Goal: Information Seeking & Learning: Understand process/instructions

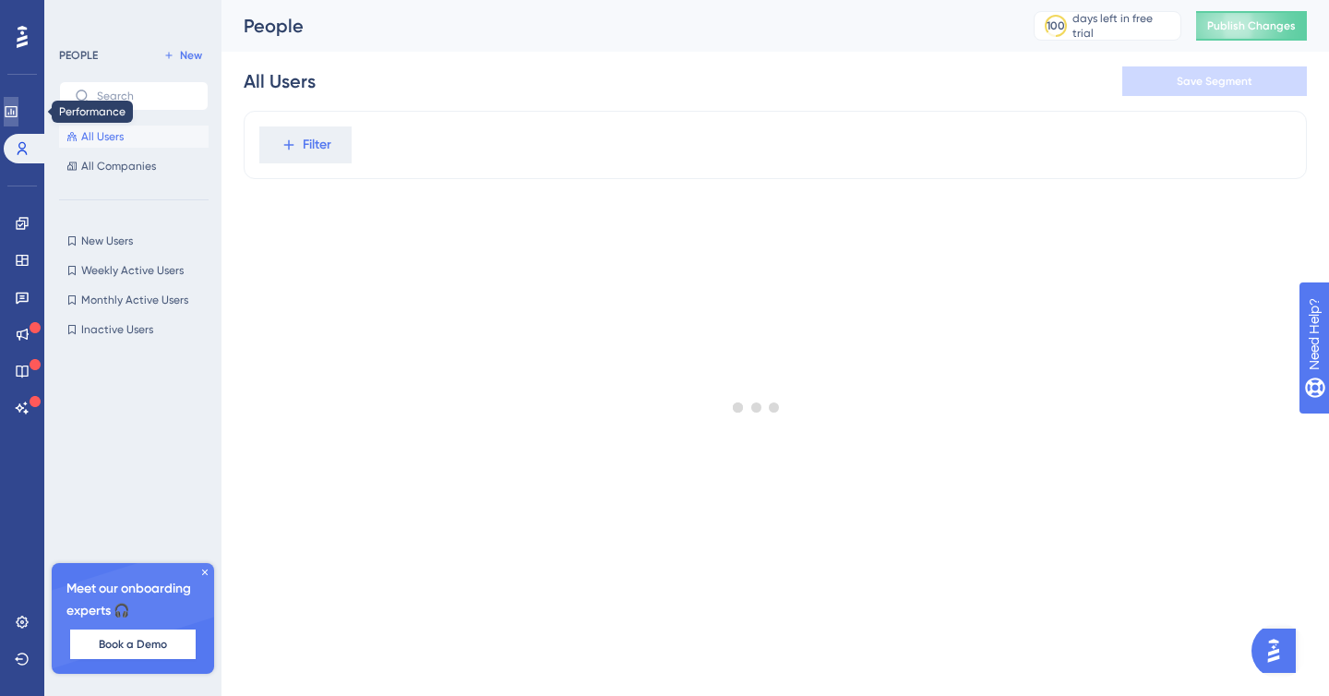
click at [18, 121] on link at bounding box center [11, 112] width 15 height 30
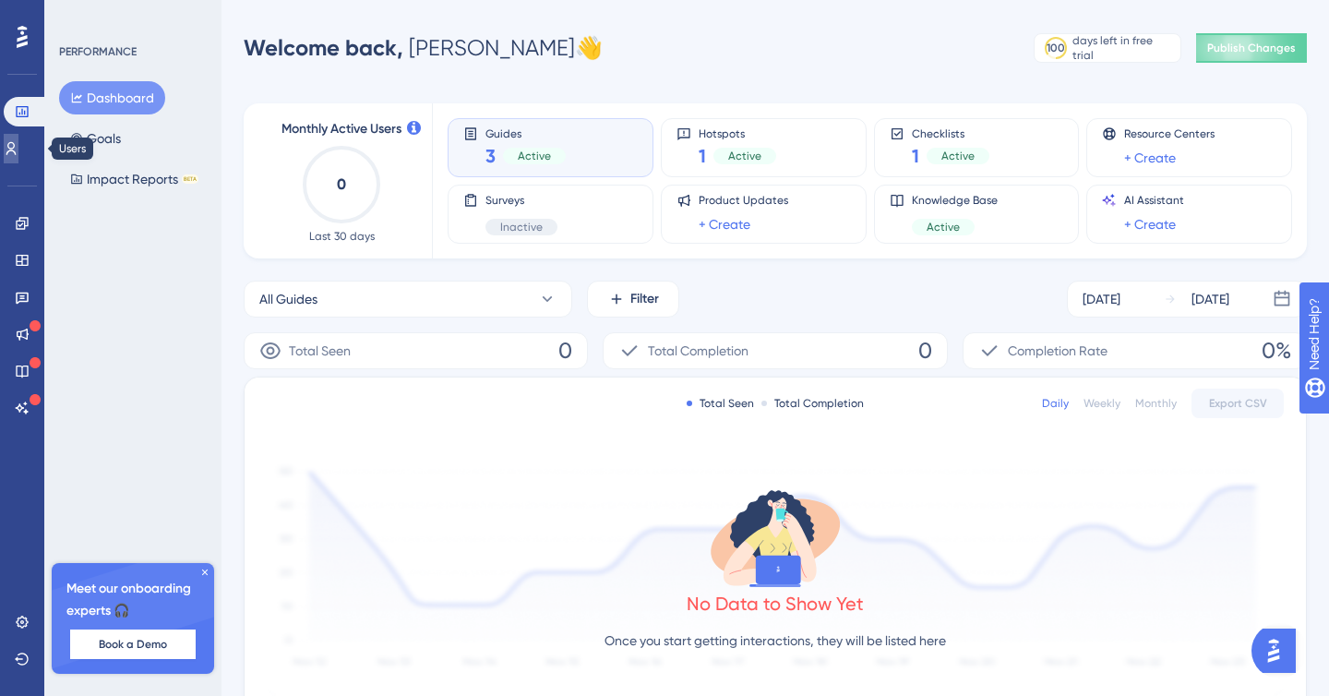
click at [18, 146] on link at bounding box center [11, 149] width 15 height 30
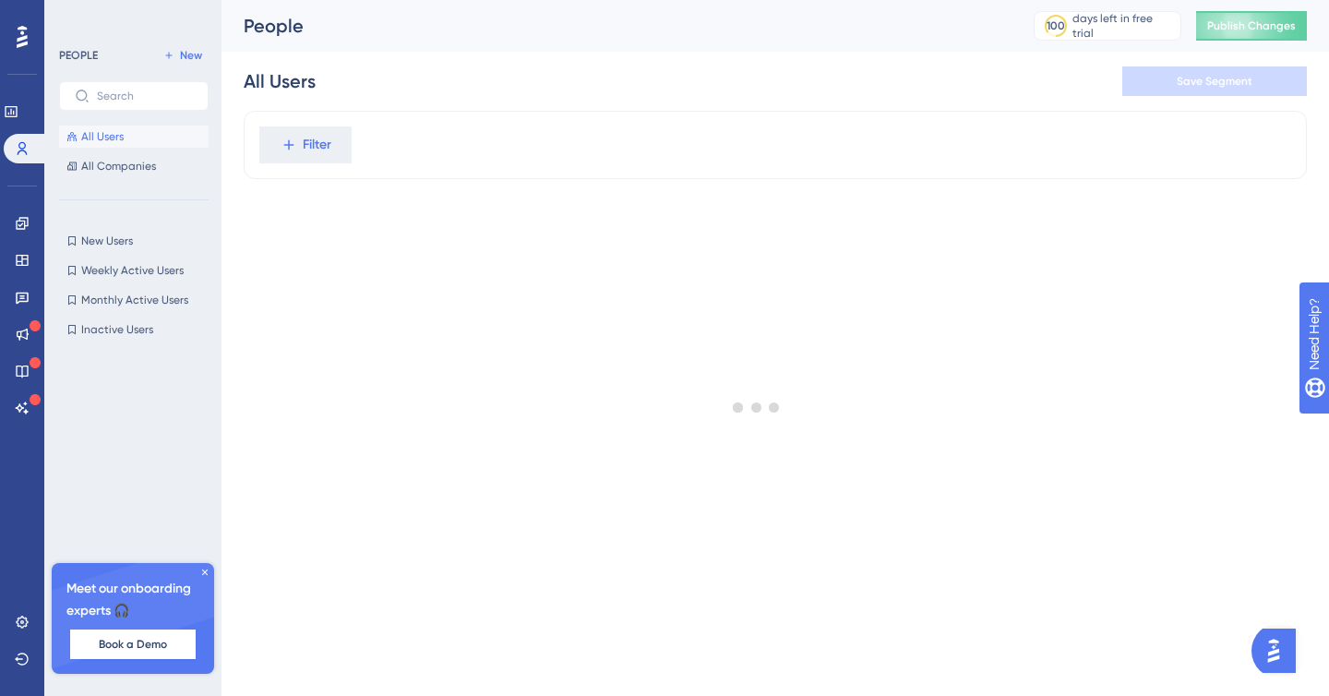
click at [309, 136] on div at bounding box center [757, 407] width 1145 height 563
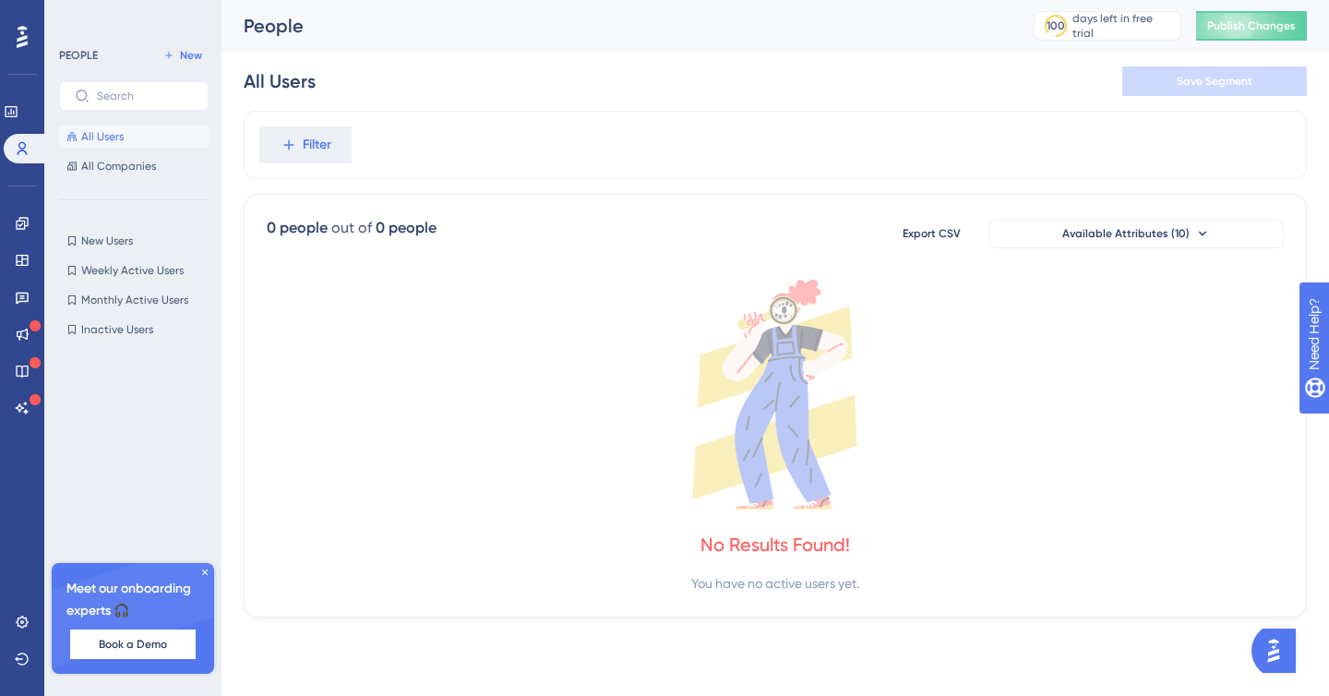
click at [309, 136] on span "Filter" at bounding box center [317, 145] width 29 height 22
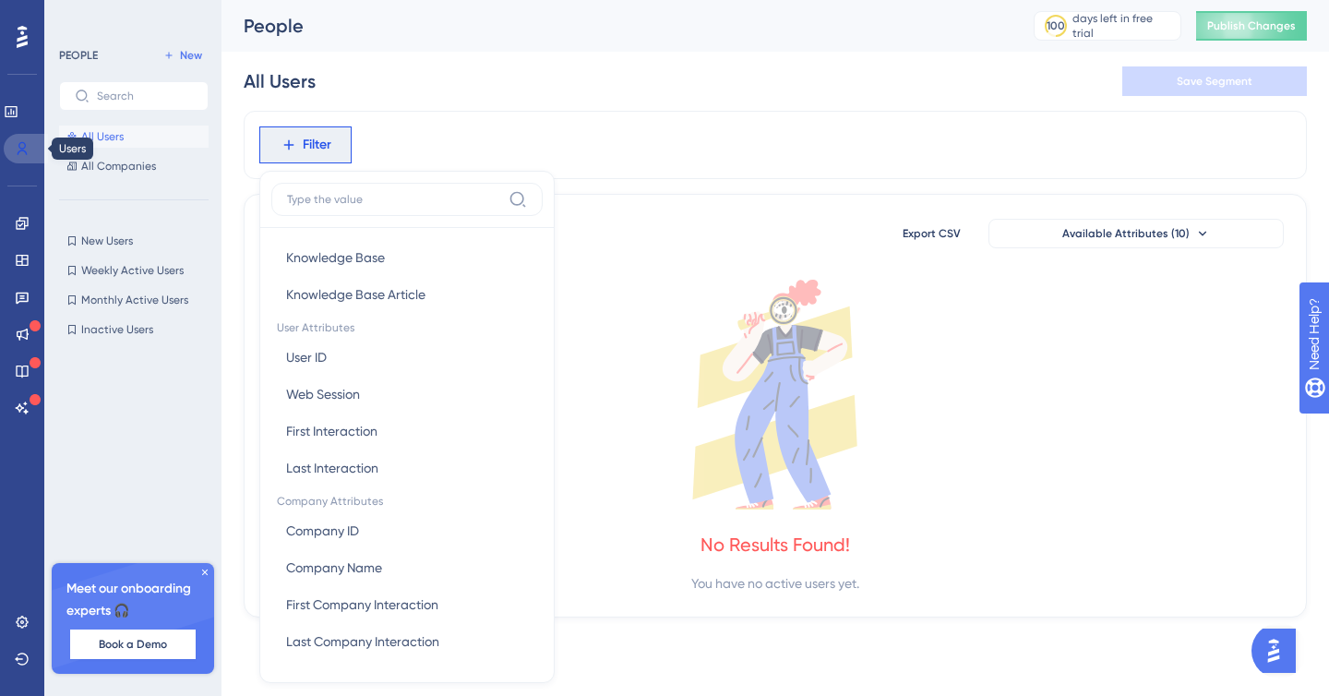
click at [36, 153] on link at bounding box center [26, 149] width 44 height 30
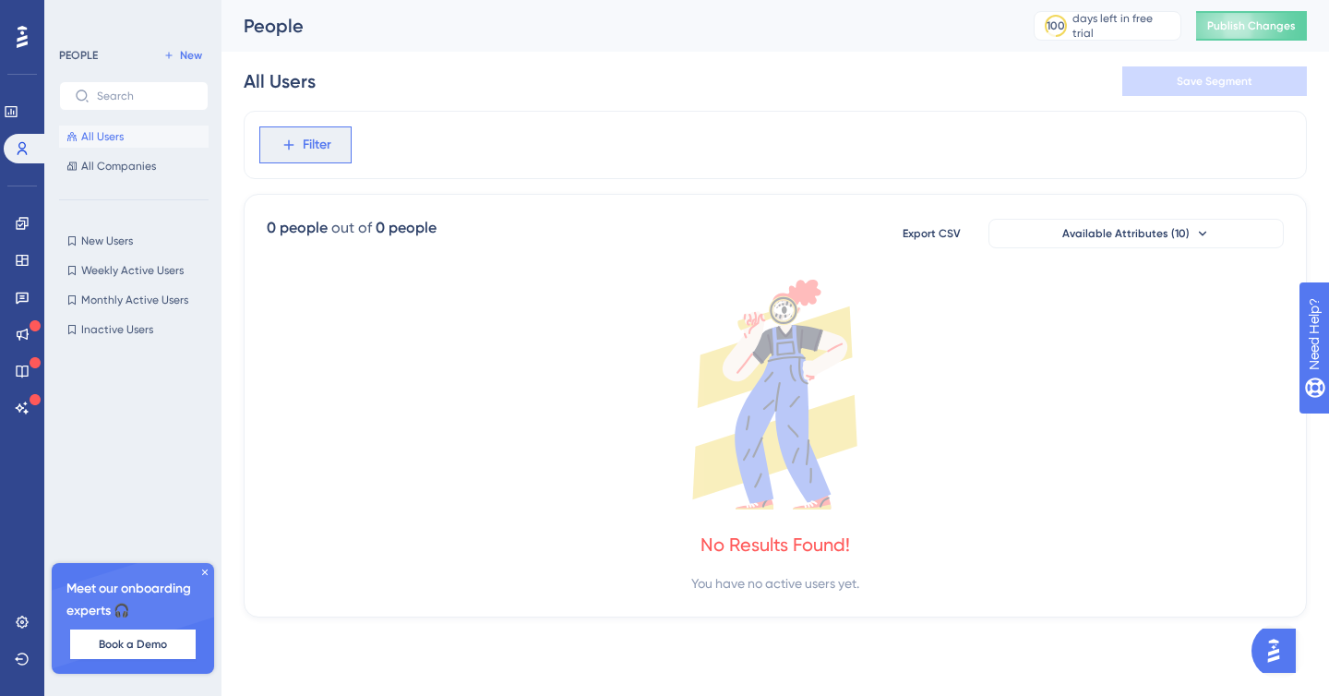
click at [345, 142] on button "Filter" at bounding box center [305, 144] width 92 height 37
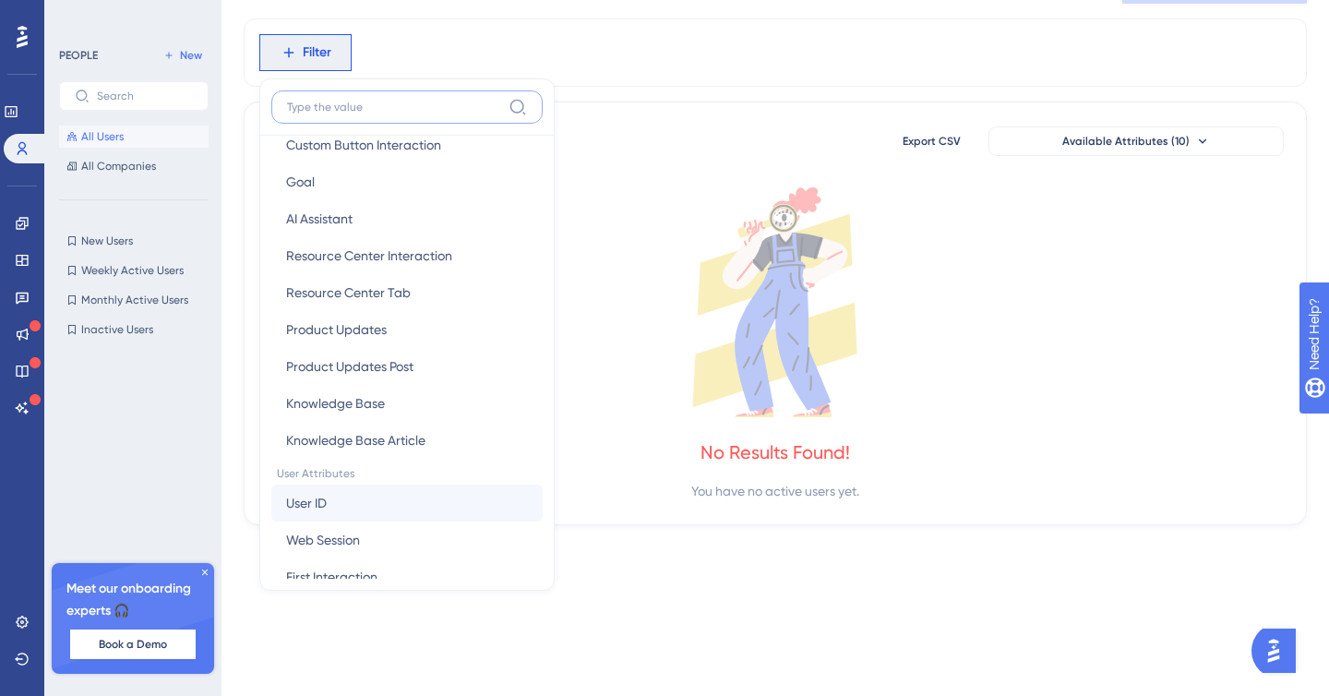
scroll to position [299, 0]
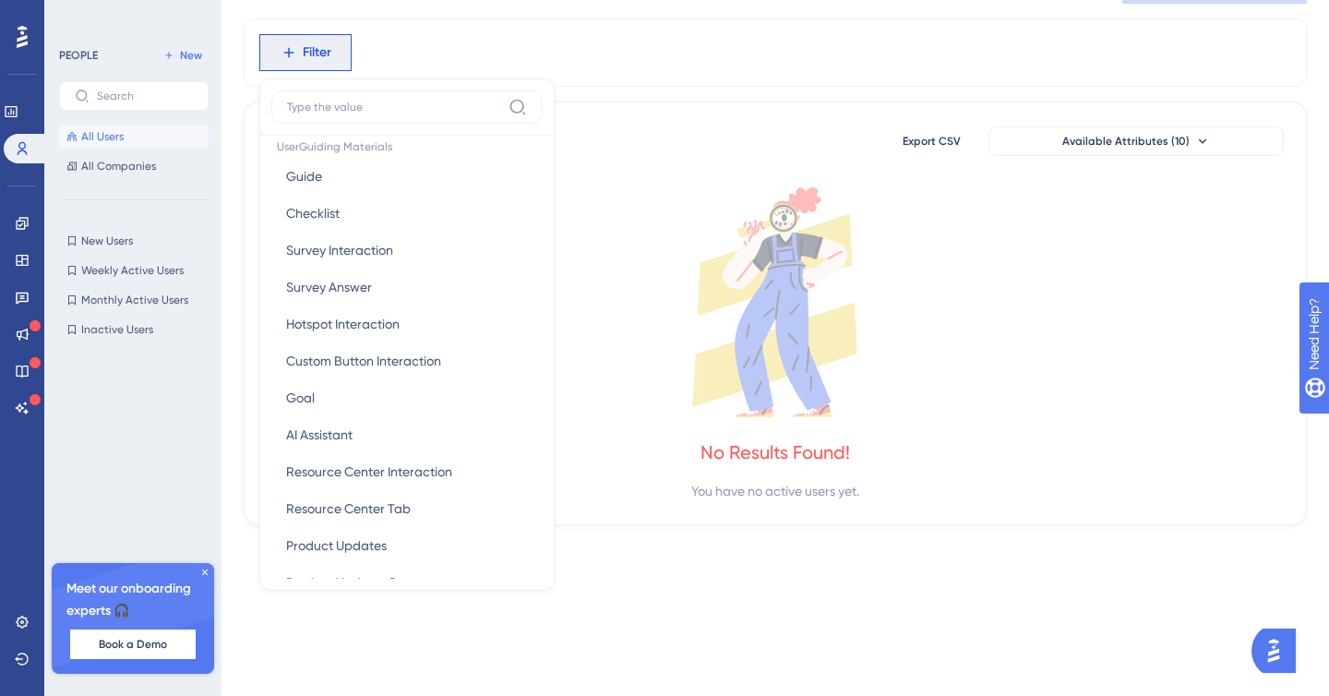
click at [797, 133] on div "0 people out of 0 people Export CSV Available Attributes (10)" at bounding box center [775, 141] width 1017 height 33
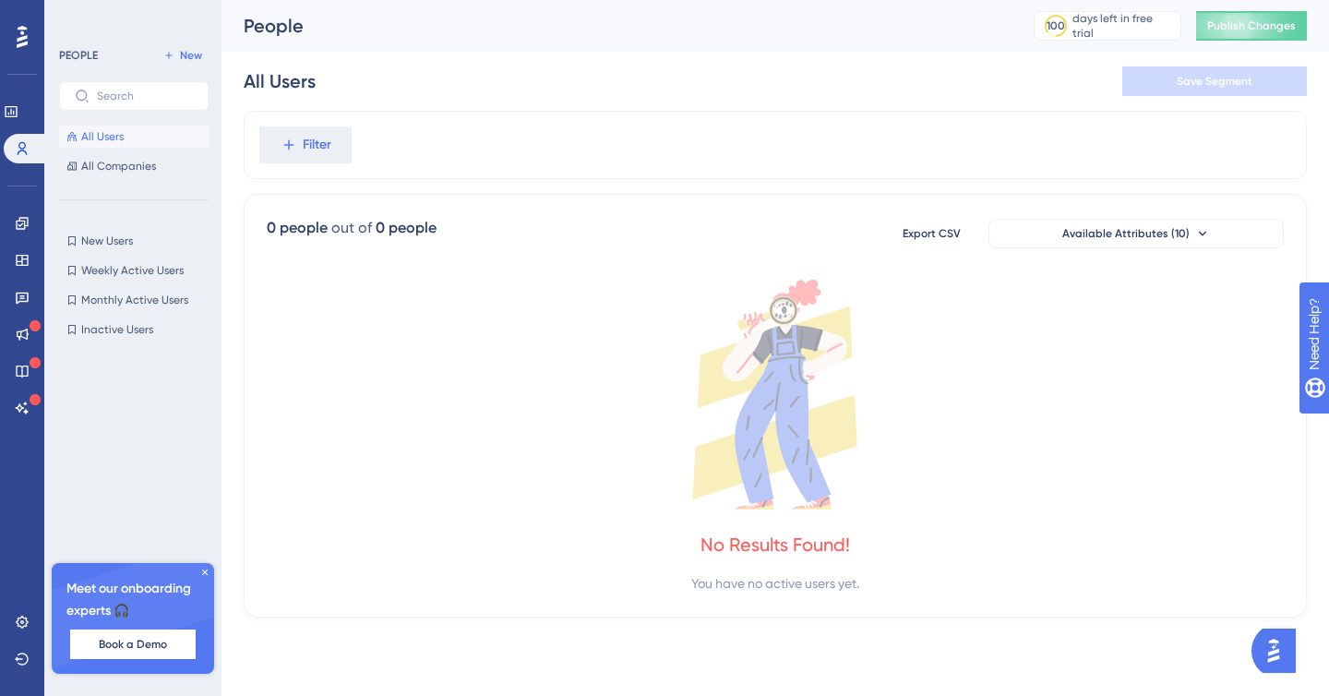
scroll to position [0, 0]
click at [329, 161] on button "Filter" at bounding box center [305, 144] width 92 height 37
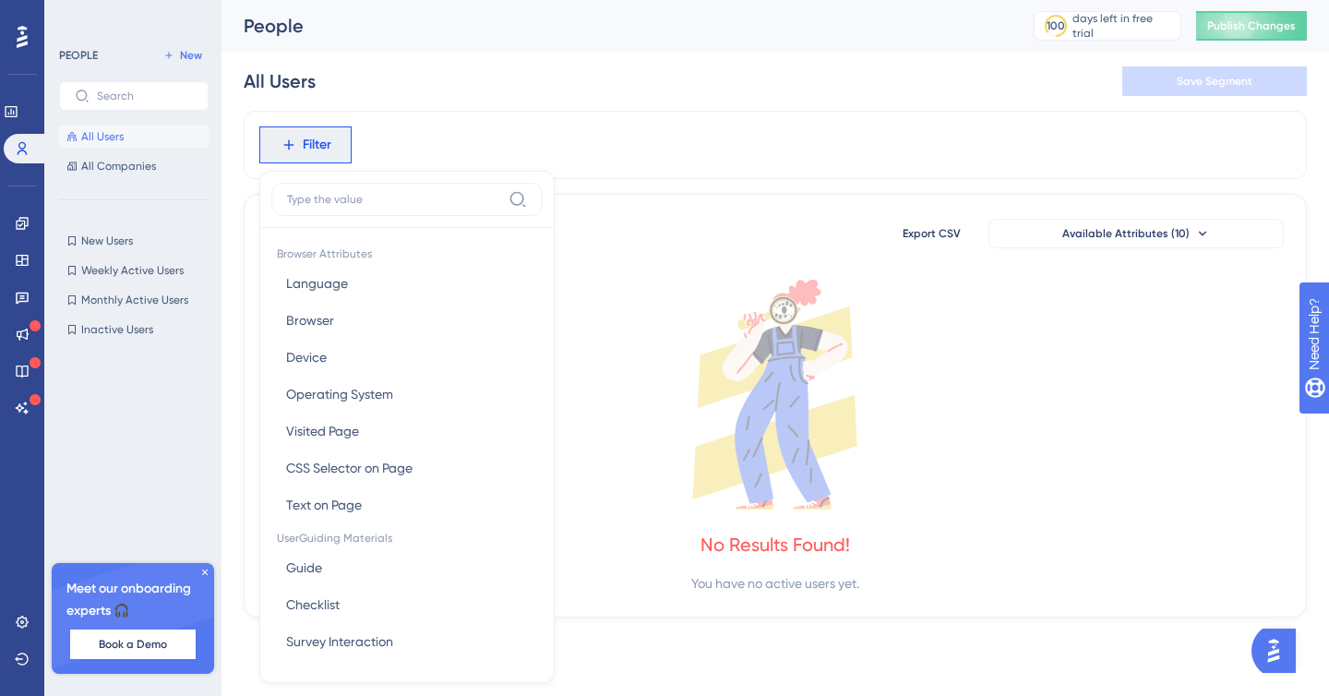
click at [368, 96] on div "All Users Save Segment" at bounding box center [775, 81] width 1063 height 59
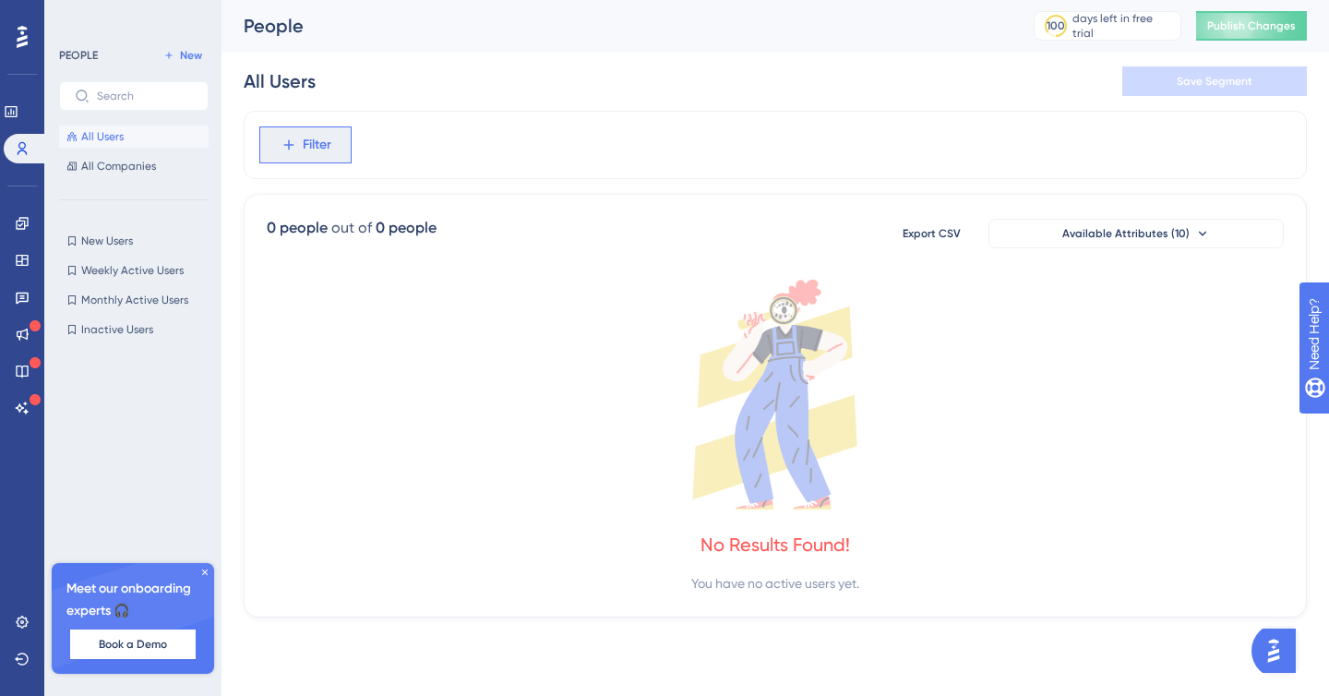
click at [318, 149] on span "Filter" at bounding box center [317, 145] width 29 height 22
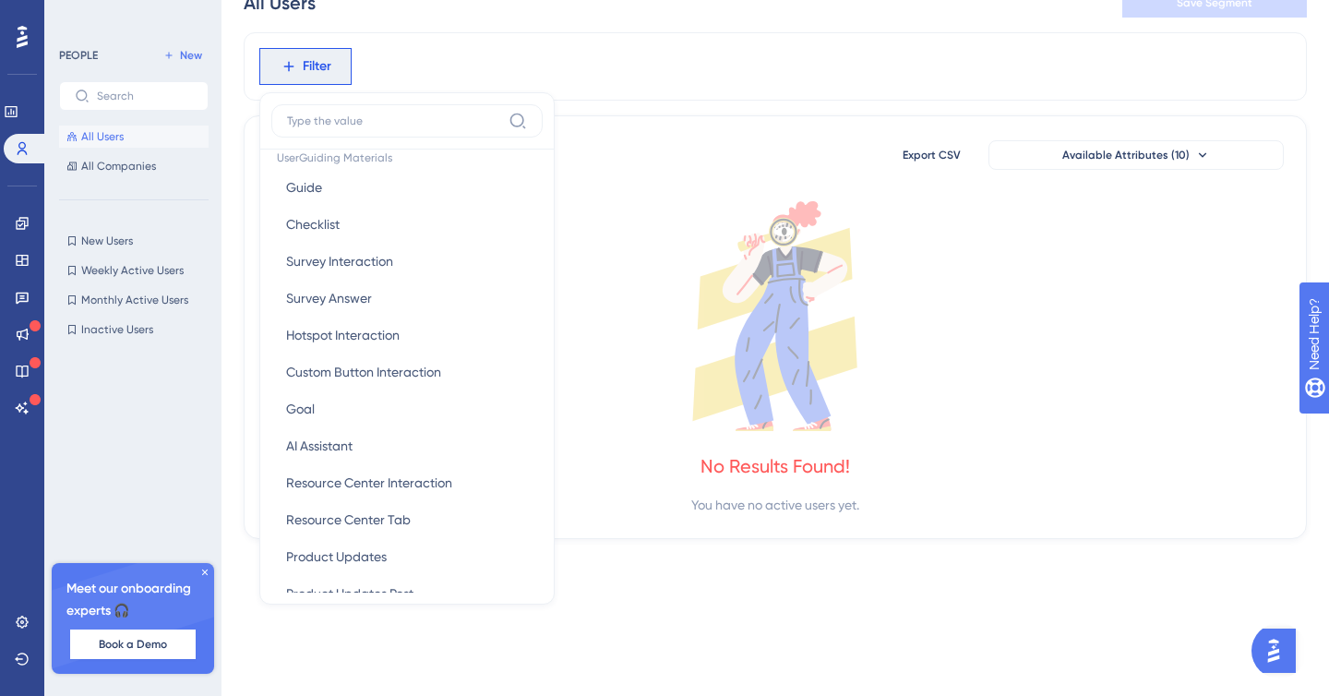
scroll to position [169, 0]
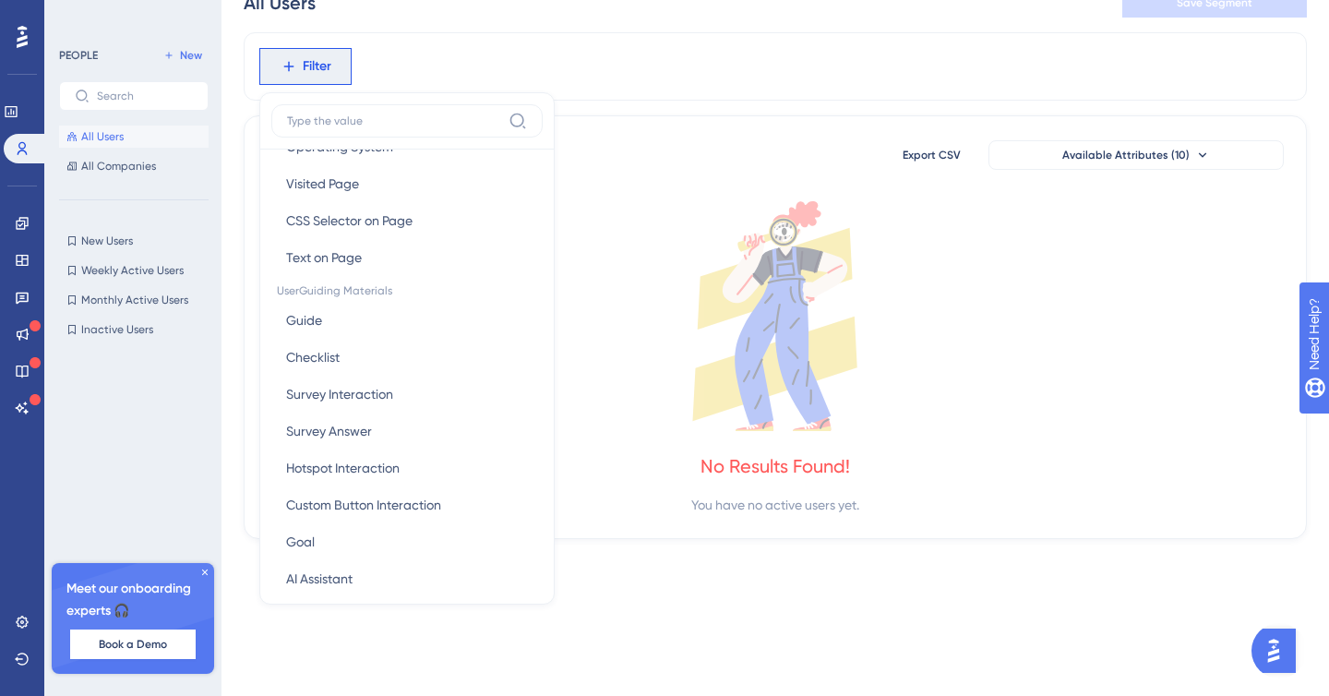
click at [616, 72] on div "Filter Browser Attributes Language Language Browser Browser Device Device Opera…" at bounding box center [775, 66] width 1063 height 68
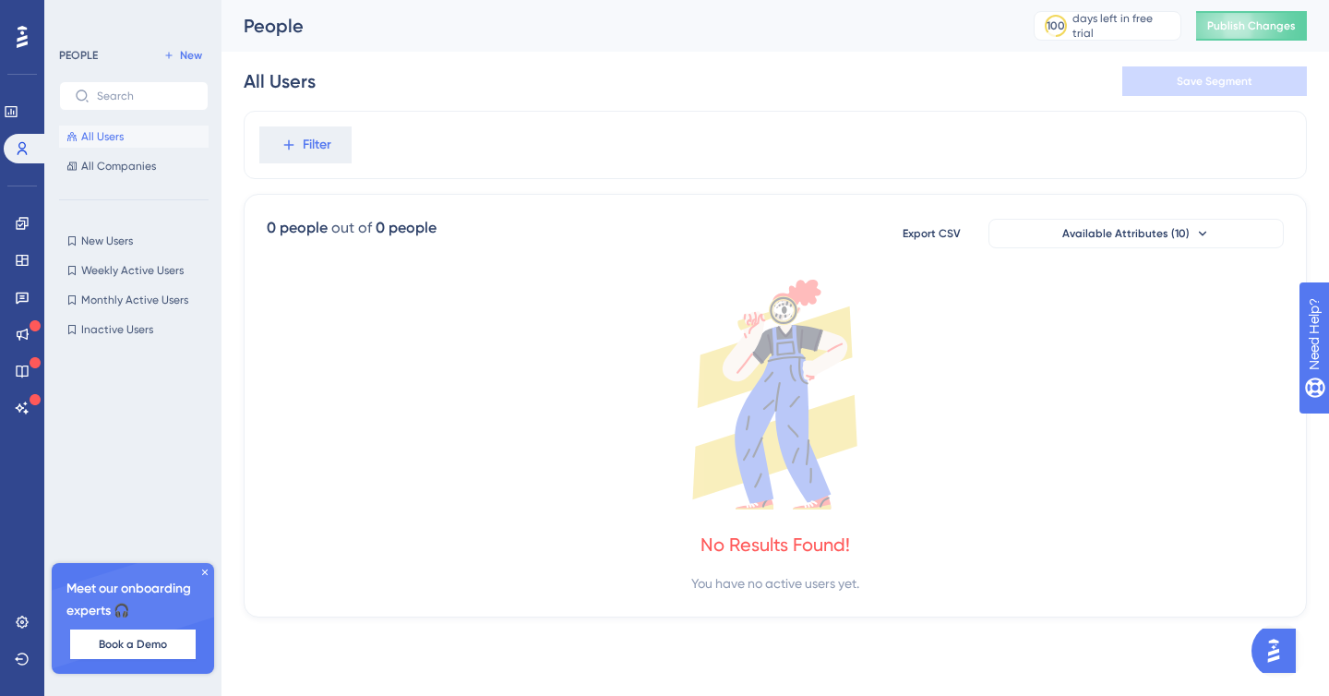
scroll to position [0, 0]
click at [625, 172] on div "Filter" at bounding box center [775, 145] width 1063 height 68
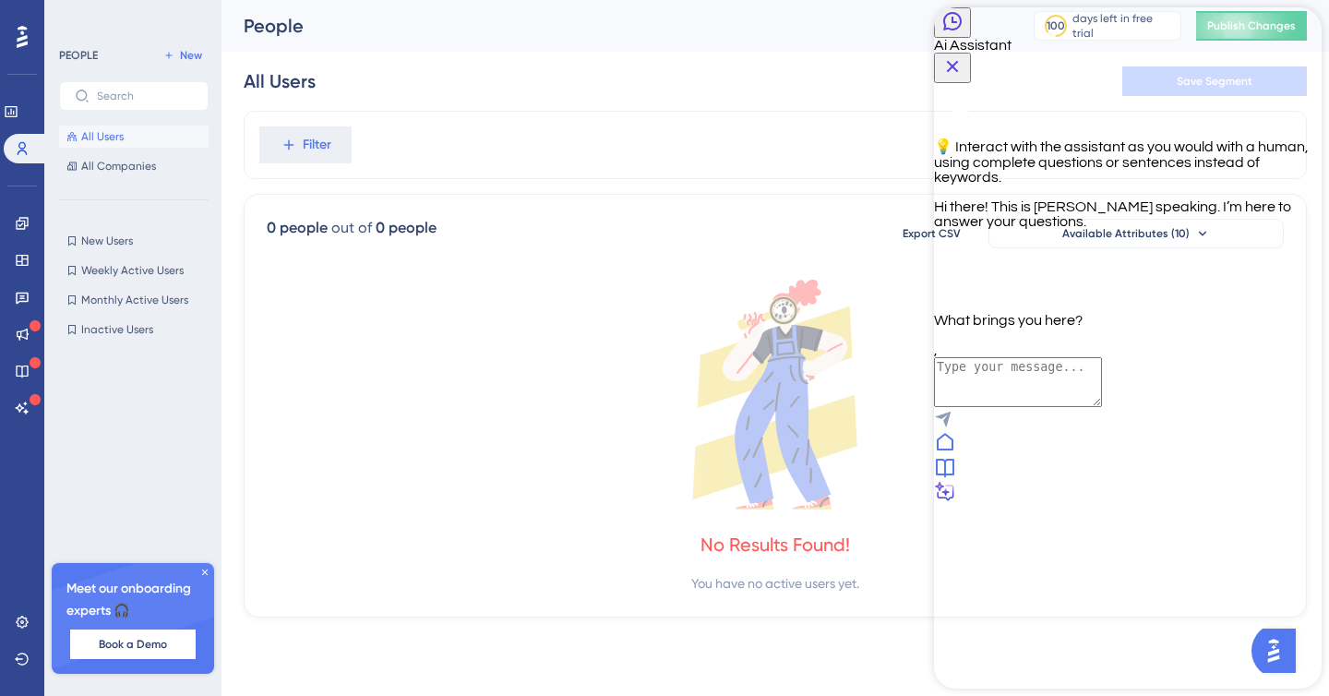
click at [1102, 407] on textarea "AI Assistant Text Input" at bounding box center [1018, 382] width 168 height 50
type textarea "How can I send custom event data to UserGuiding?"
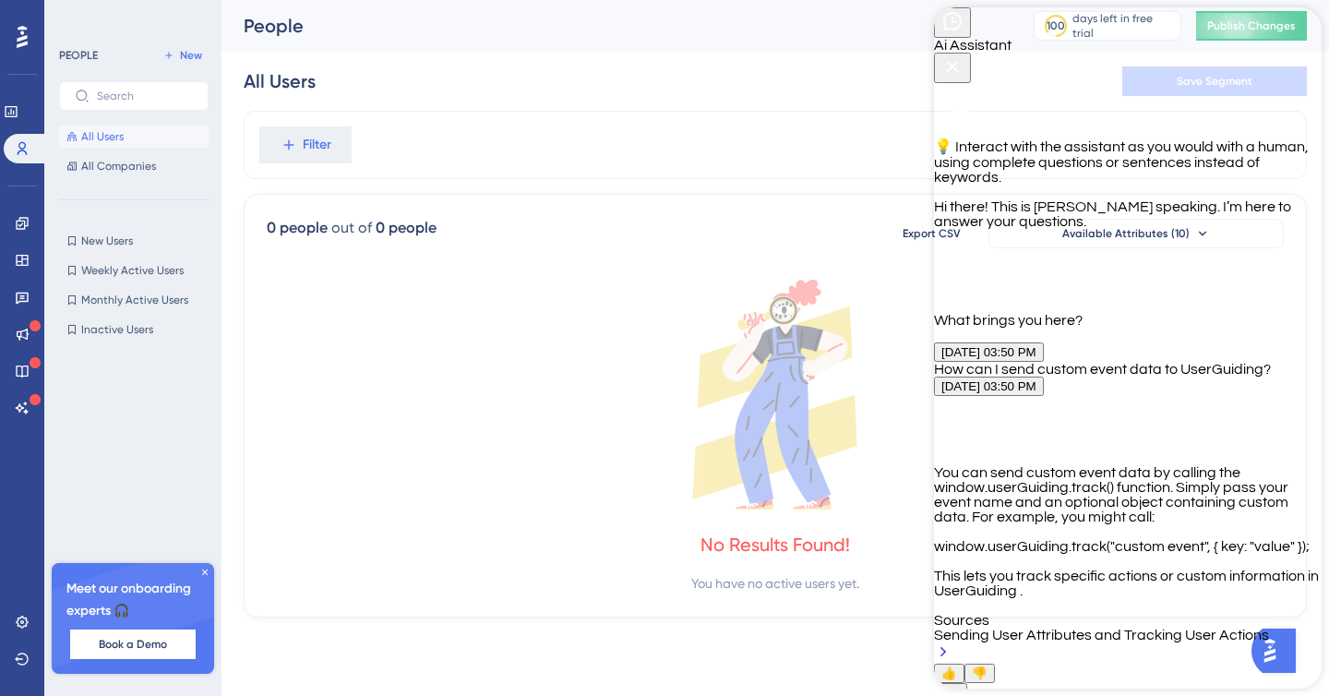
scroll to position [343, 0]
click at [1124, 628] on div "Sending User Attributes and Tracking User Actions" at bounding box center [1128, 646] width 388 height 36
drag, startPoint x: 1009, startPoint y: 251, endPoint x: 1179, endPoint y: 248, distance: 169.9
click at [1179, 465] on p "You can send custom event data by calling the window.userGuiding.track() functi…" at bounding box center [1128, 494] width 388 height 59
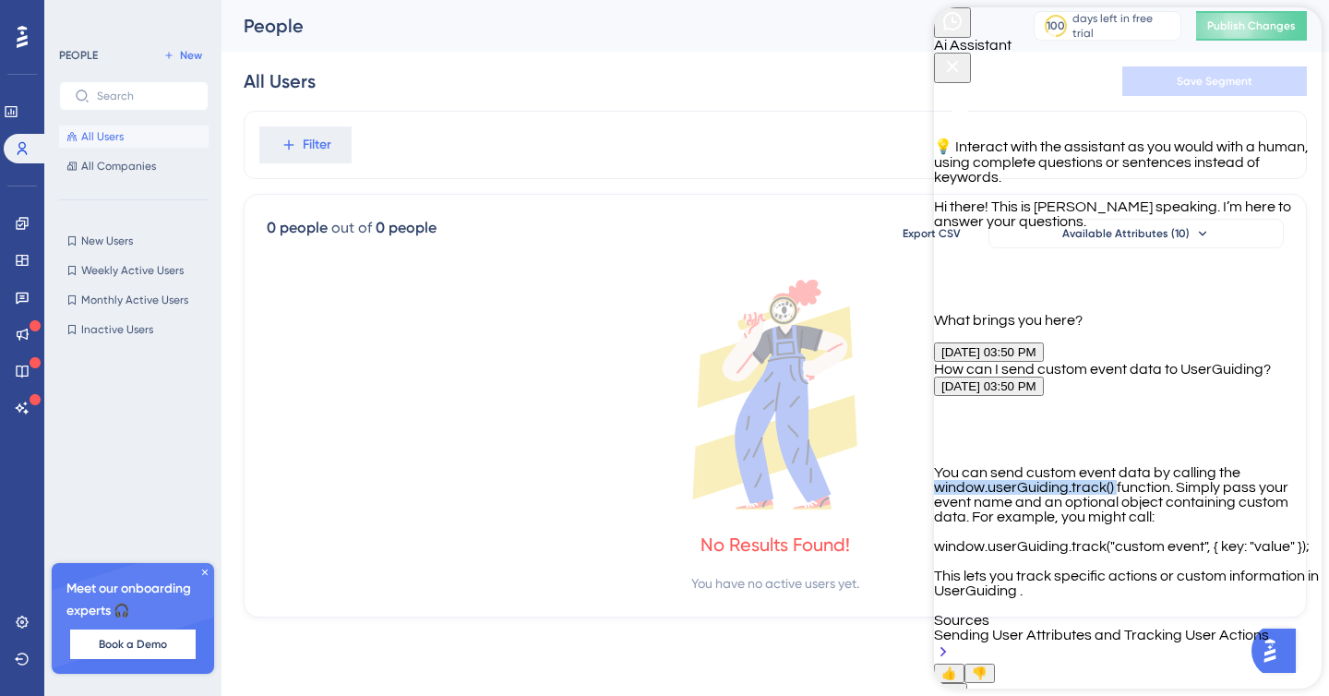
scroll to position [343, 0]
click at [27, 624] on icon at bounding box center [22, 622] width 15 height 15
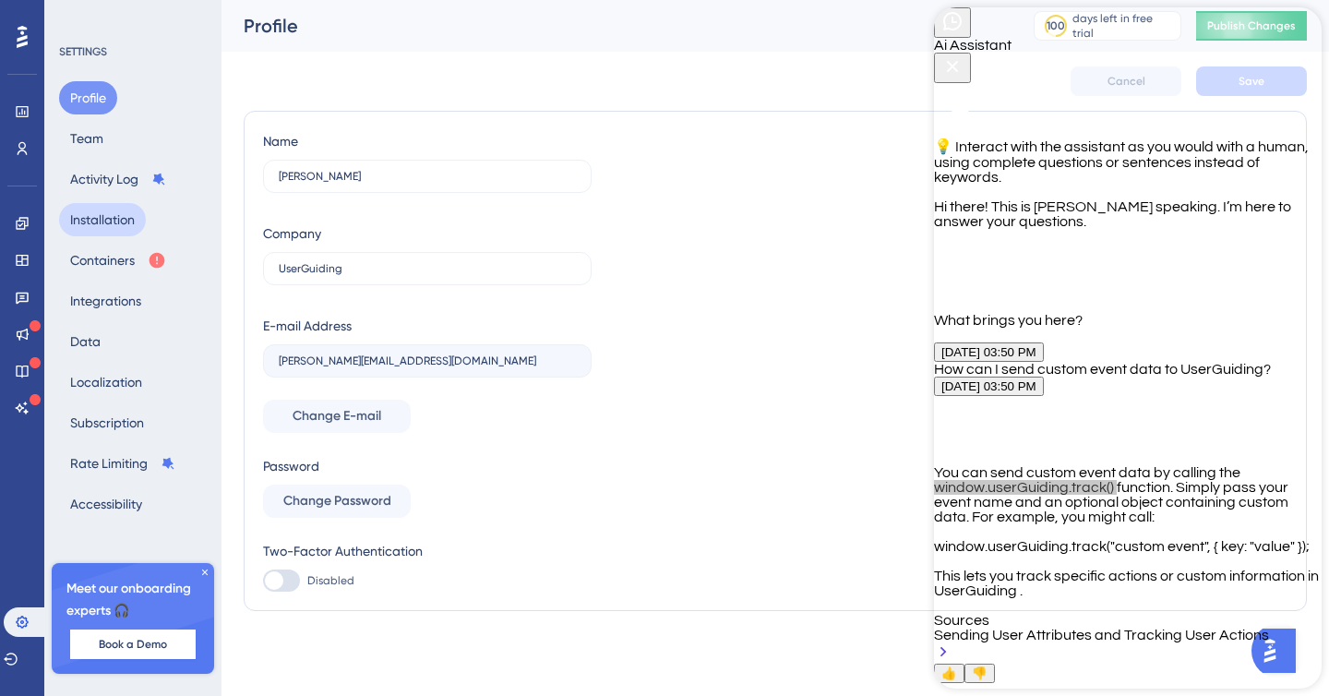
click at [123, 219] on button "Installation" at bounding box center [102, 219] width 87 height 33
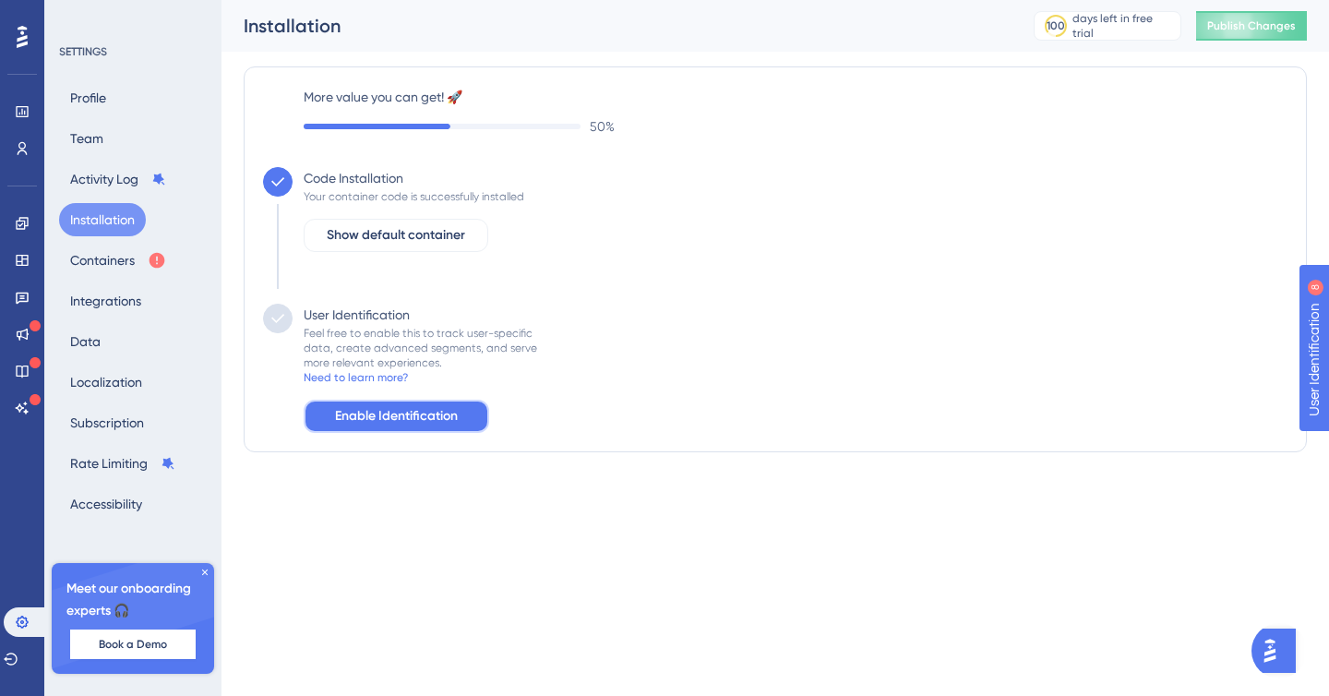
click at [438, 417] on span "Enable Identification" at bounding box center [396, 416] width 123 height 22
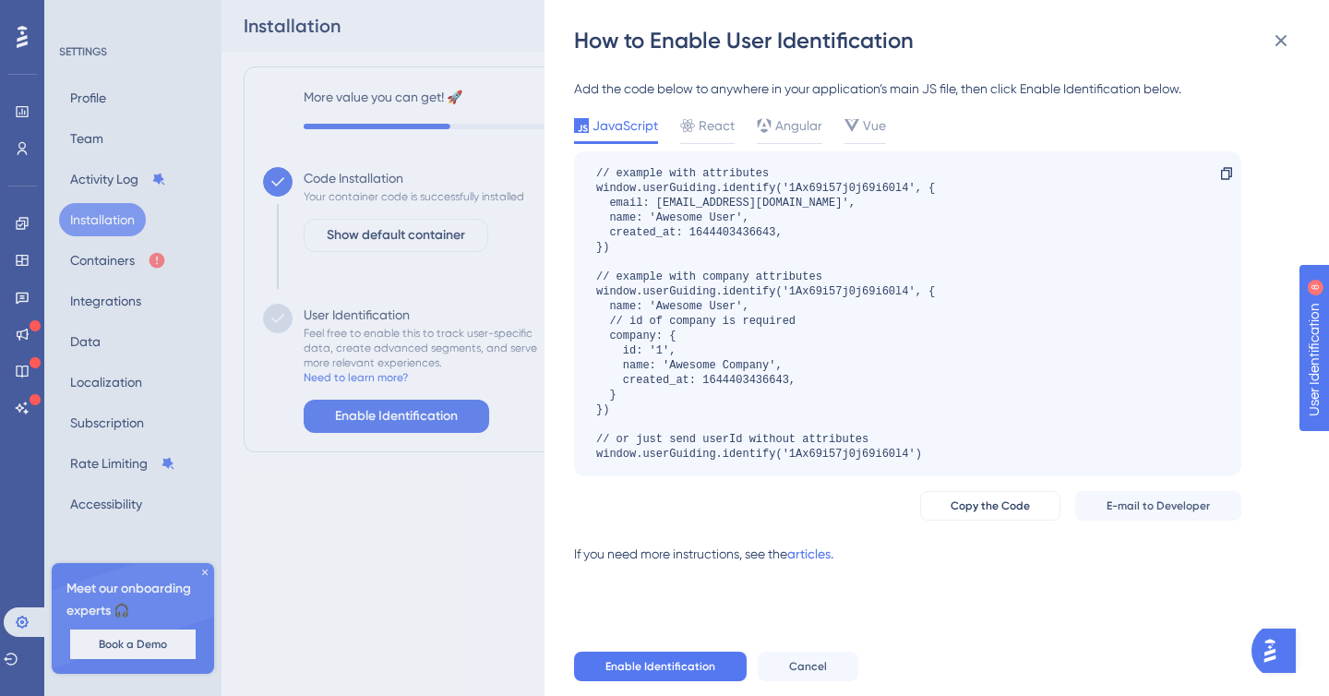
click at [830, 378] on div "// example with attributes window.userGuiding.identify('1Ax69i57j0j69i60l4', { …" at bounding box center [765, 313] width 339 height 295
click at [858, 401] on div "// example with attributes window.userGuiding.identify('1Ax69i57j0j69i60l4', { …" at bounding box center [765, 313] width 339 height 295
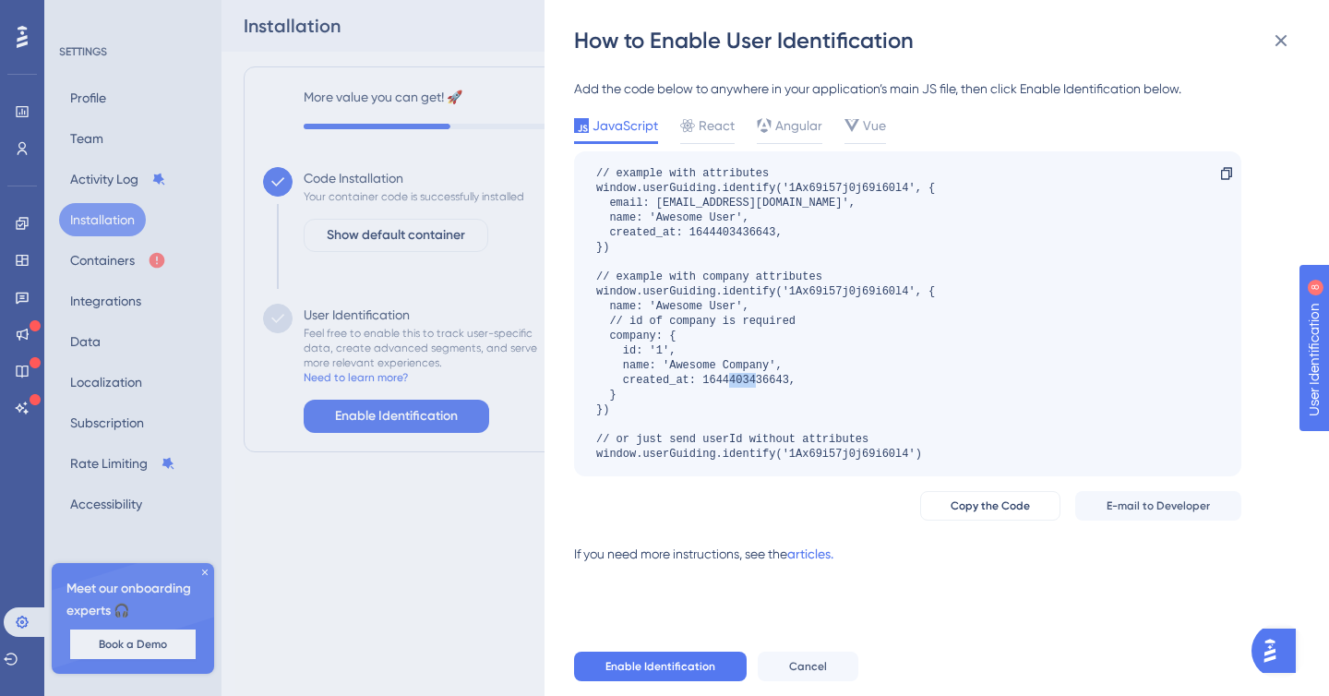
click at [772, 538] on div "Add the code below to anywhere in your application’s main JS file, then click E…" at bounding box center [907, 329] width 667 height 502
click at [755, 362] on div "// example with attributes window.userGuiding.identify('1Ax69i57j0j69i60l4', { …" at bounding box center [765, 313] width 339 height 295
drag, startPoint x: 926, startPoint y: 456, endPoint x: 614, endPoint y: 438, distance: 312.6
click at [614, 438] on div "// example with attributes window.userGuiding.identify('1Ax69i57j0j69i60l4', { …" at bounding box center [765, 313] width 339 height 295
click at [700, 344] on div "// example with attributes window.userGuiding.identify('1Ax69i57j0j69i60l4', { …" at bounding box center [765, 313] width 339 height 295
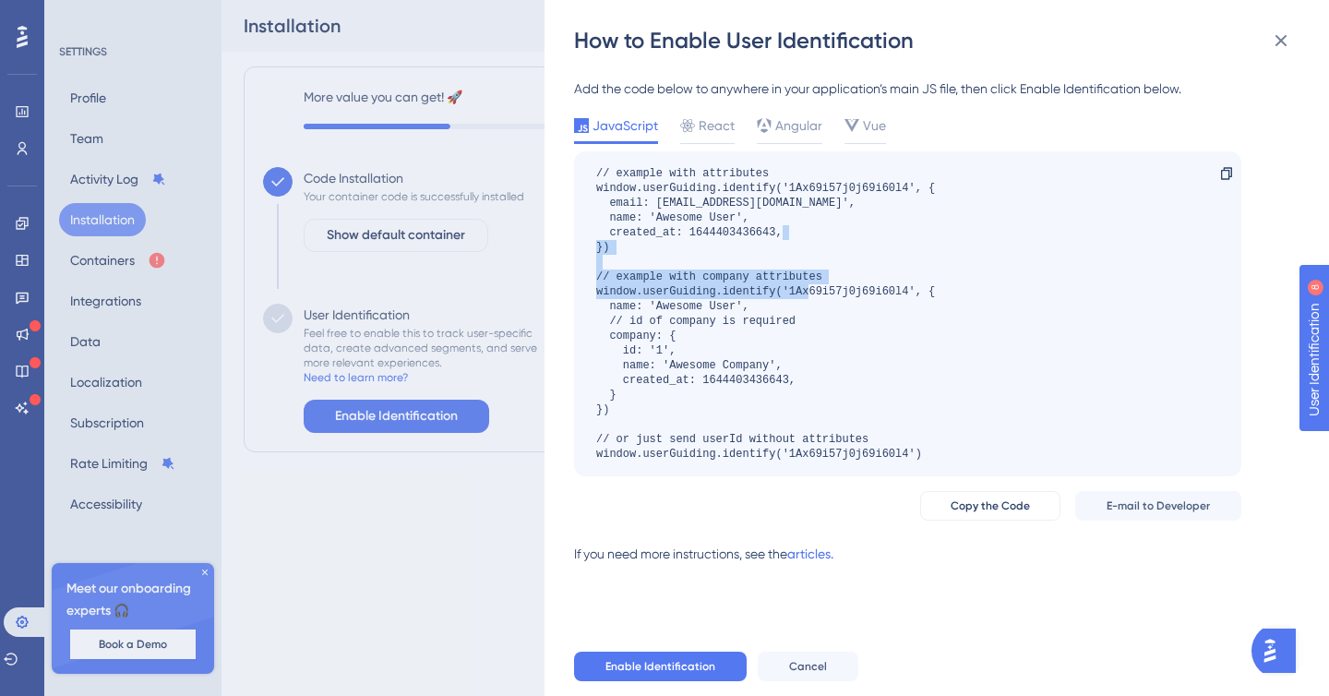
drag, startPoint x: 637, startPoint y: 275, endPoint x: 885, endPoint y: 290, distance: 248.8
click at [885, 290] on div "// example with attributes window.userGuiding.identify('1Ax69i57j0j69i60l4', { …" at bounding box center [765, 313] width 339 height 295
click at [736, 189] on div "// example with attributes window.userGuiding.identify('1Ax69i57j0j69i60l4', { …" at bounding box center [765, 313] width 339 height 295
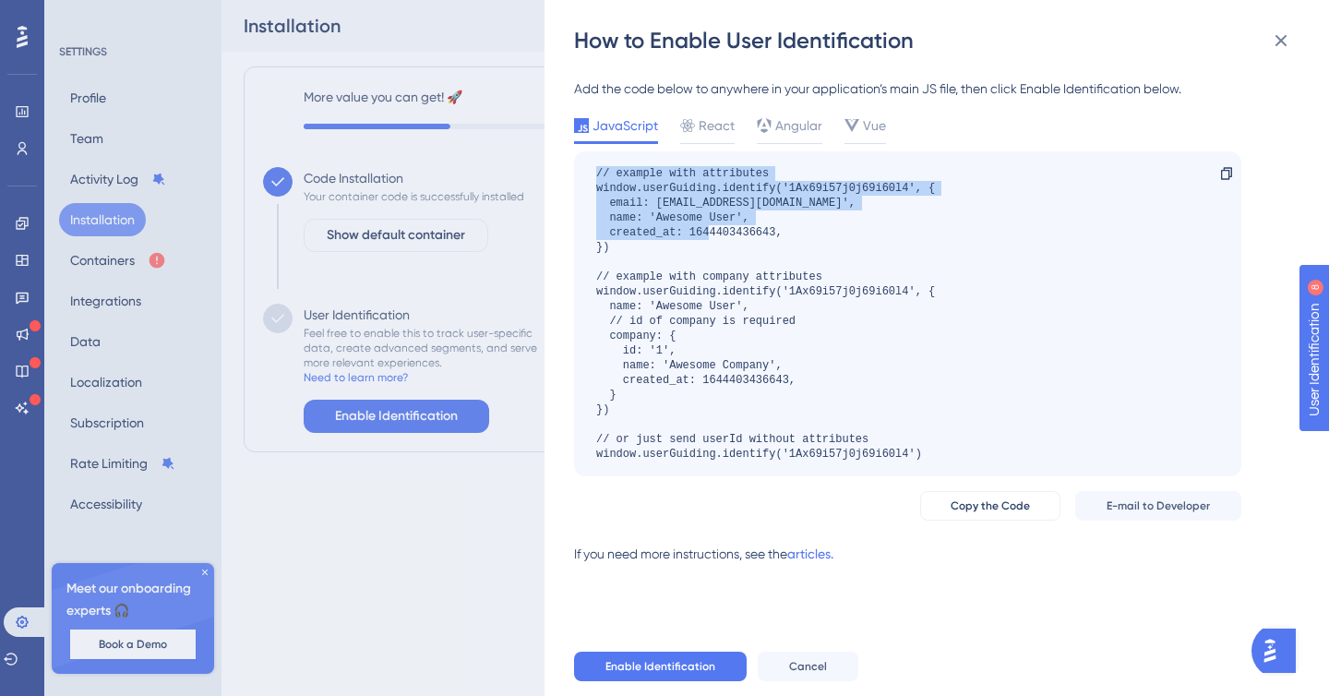
drag, startPoint x: 799, startPoint y: 234, endPoint x: 589, endPoint y: 165, distance: 221.3
click at [589, 165] on div "// example with attributes window.userGuiding.identify('1Ax69i57j0j69i60l4', { …" at bounding box center [907, 313] width 667 height 325
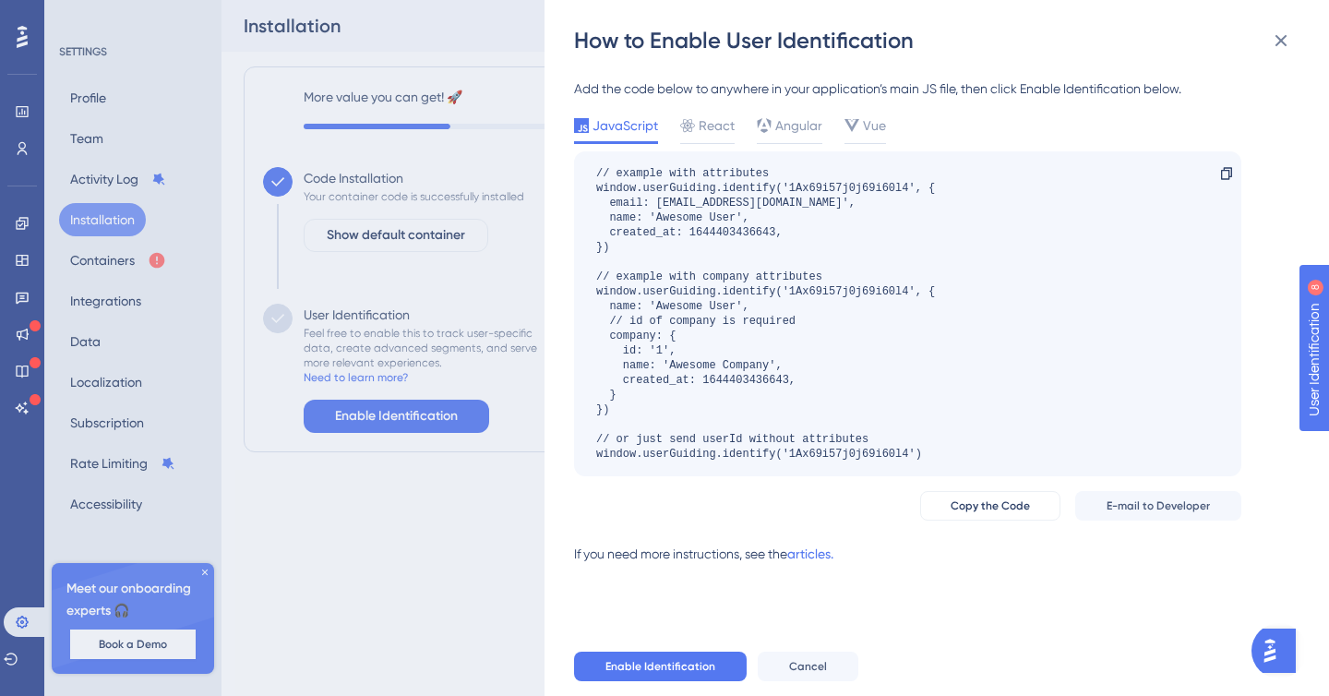
click at [712, 301] on div "// example with attributes window.userGuiding.identify('1Ax69i57j0j69i60l4', { …" at bounding box center [765, 313] width 339 height 295
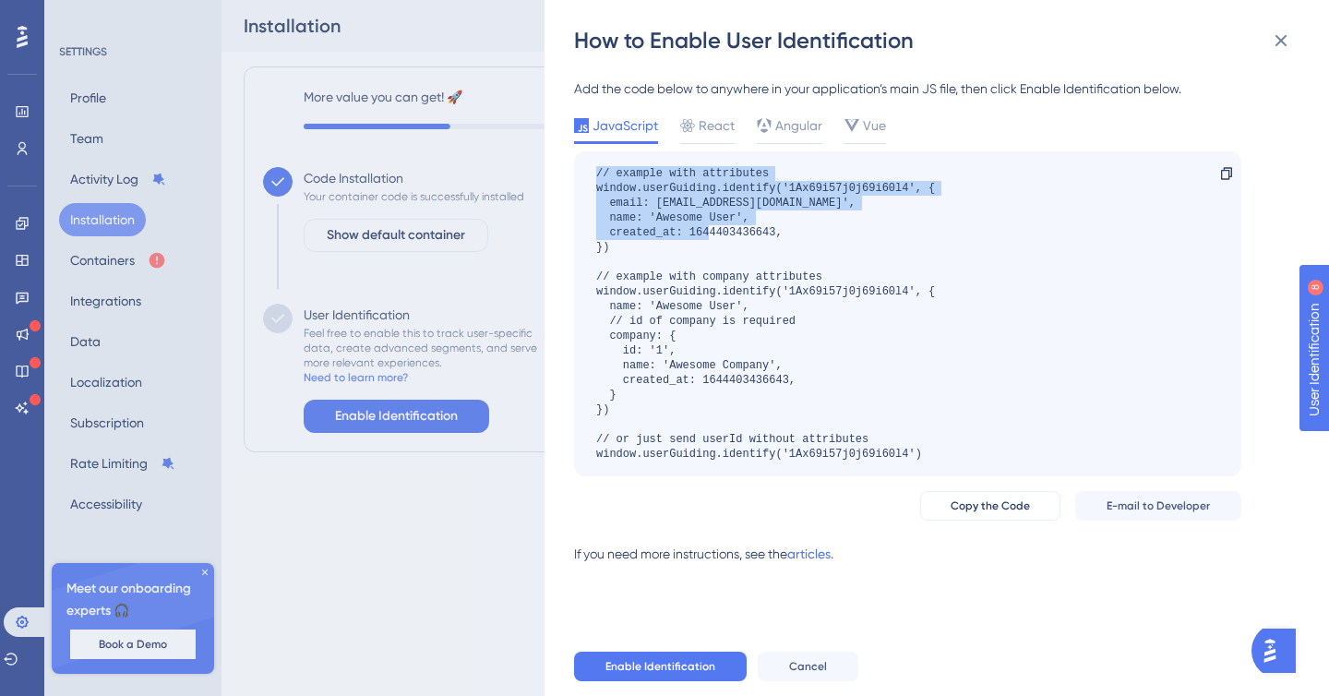
drag, startPoint x: 798, startPoint y: 232, endPoint x: 583, endPoint y: 166, distance: 224.9
click at [583, 166] on div "// example with attributes window.userGuiding.identify('1Ax69i57j0j69i60l4', { …" at bounding box center [907, 313] width 667 height 325
copy div "// example with attributes window.userGuiding.identify('1Ax69i57j0j69i60l4', { …"
click at [672, 186] on div "// example with attributes window.userGuiding.identify('1Ax69i57j0j69i60l4', { …" at bounding box center [765, 313] width 339 height 295
drag, startPoint x: 796, startPoint y: 240, endPoint x: 588, endPoint y: 189, distance: 213.8
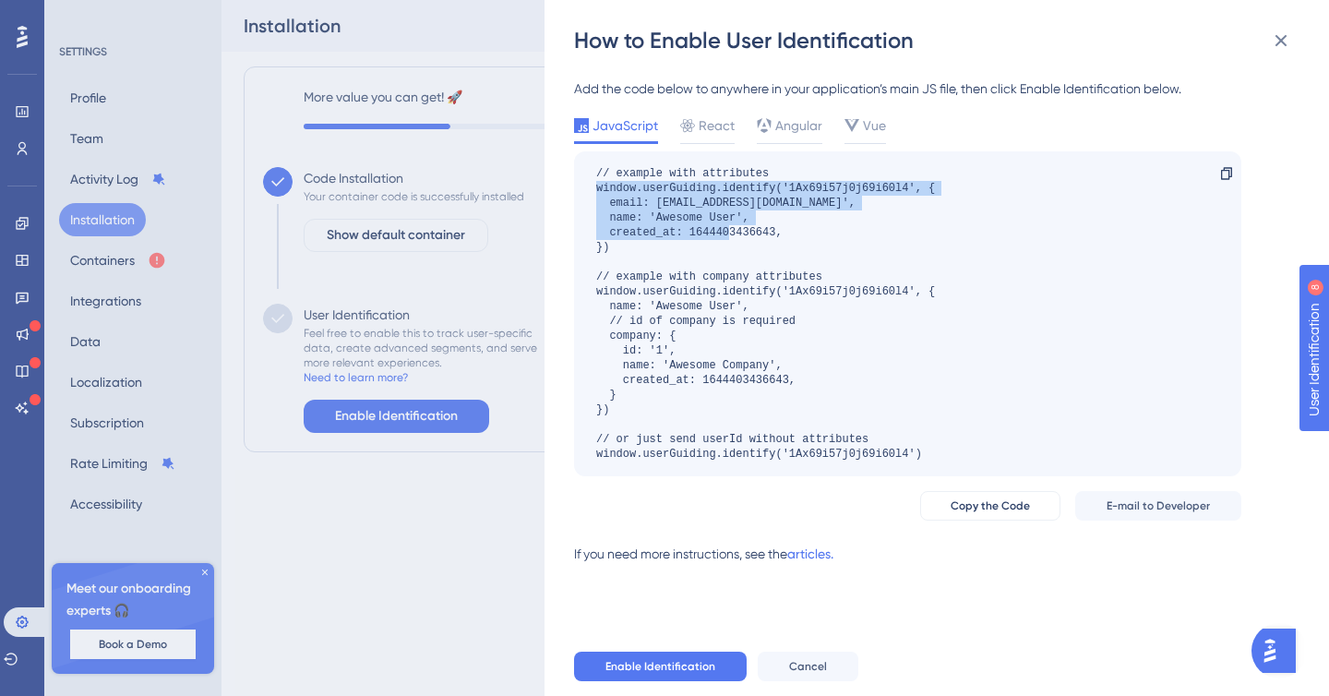
click at [588, 189] on div "// example with attributes window.userGuiding.identify('1Ax69i57j0j69i60l4', { …" at bounding box center [907, 313] width 667 height 325
click at [609, 195] on div "// example with attributes window.userGuiding.identify('1Ax69i57j0j69i60l4', { …" at bounding box center [765, 313] width 339 height 295
drag, startPoint x: 591, startPoint y: 186, endPoint x: 775, endPoint y: 244, distance: 193.3
click at [775, 244] on div "// example with attributes window.userGuiding.identify('1Ax69i57j0j69i60l4', { …" at bounding box center [907, 313] width 667 height 325
copy div "window.userGuiding.identify('1Ax69i57j0j69i60l4', { email: [EMAIL_ADDRESS][DOMA…"
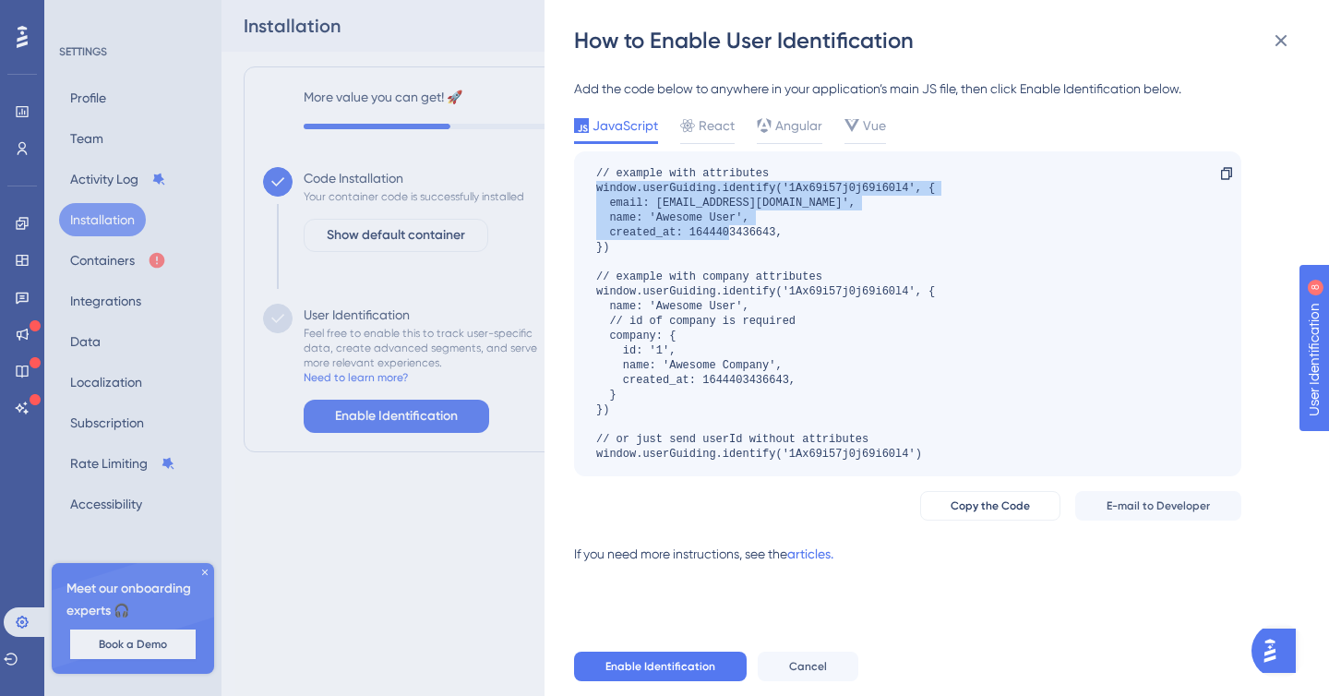
click at [695, 235] on div "// example with attributes window.userGuiding.identify('1Ax69i57j0j69i60l4', { …" at bounding box center [765, 313] width 339 height 295
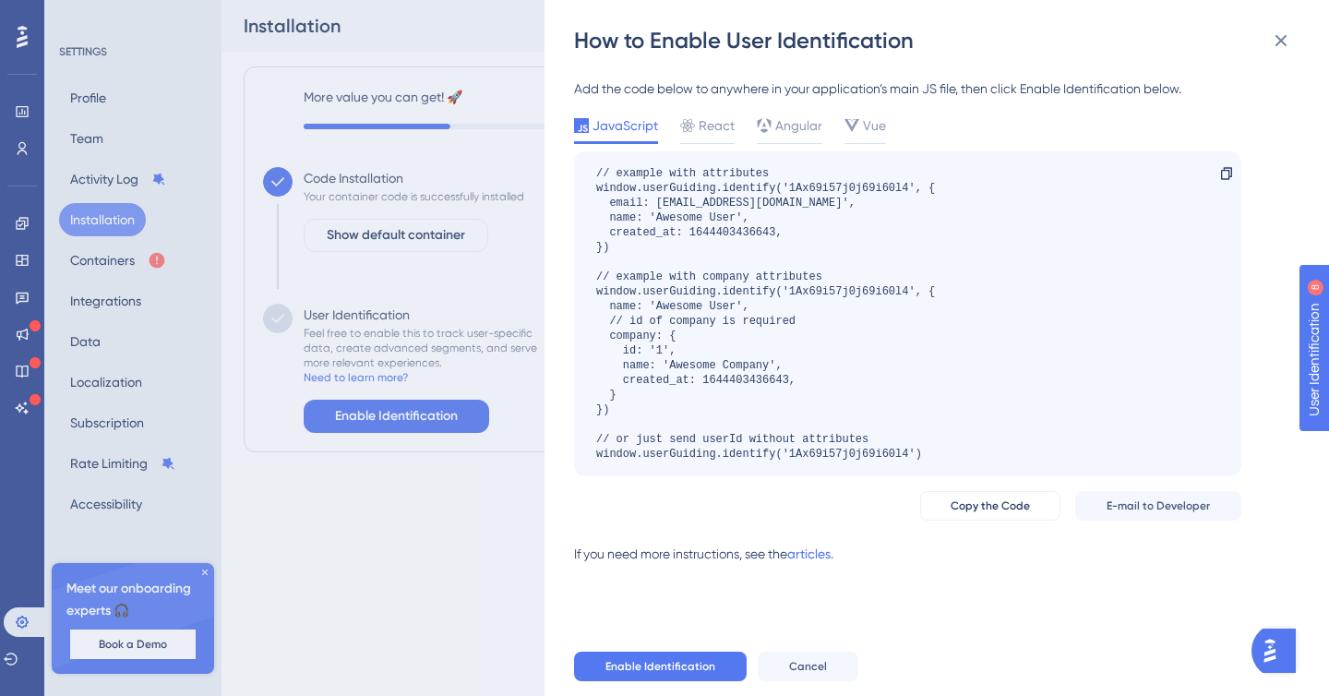
click at [707, 235] on div "// example with attributes window.userGuiding.identify('1Ax69i57j0j69i60l4', { …" at bounding box center [765, 313] width 339 height 295
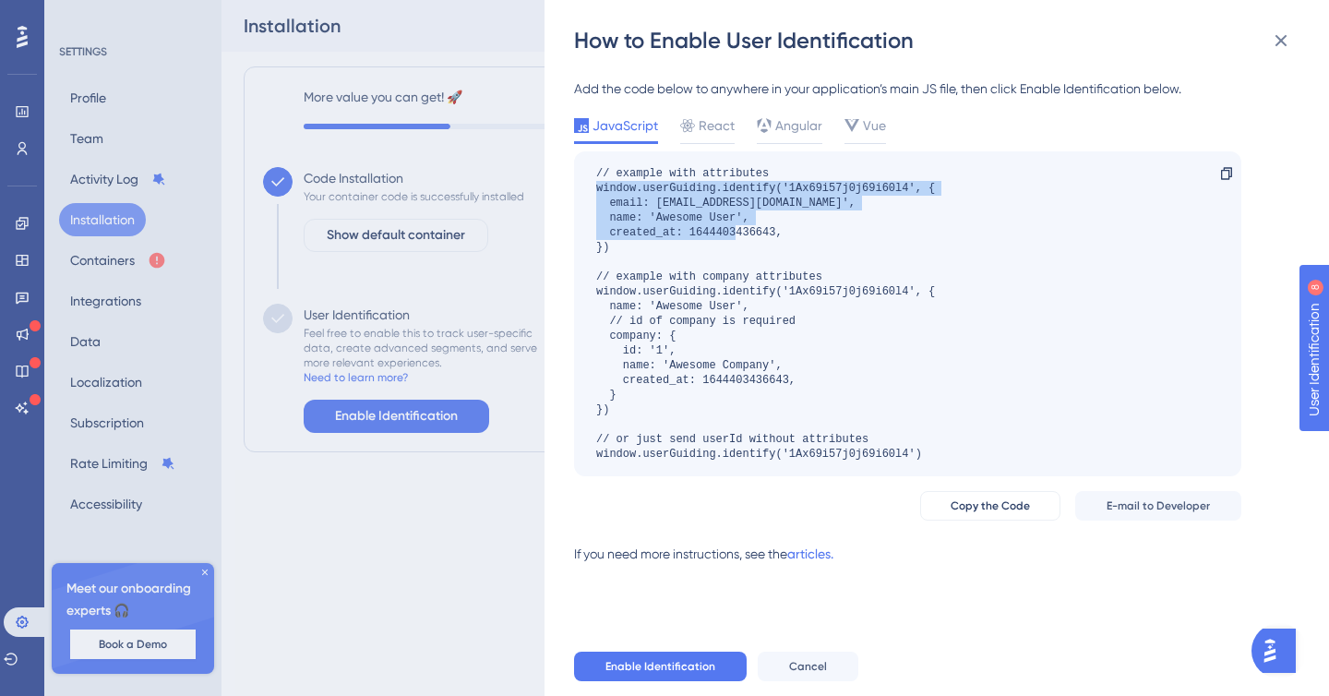
drag, startPoint x: 643, startPoint y: 255, endPoint x: 582, endPoint y: 192, distance: 87.5
click at [581, 192] on div "// example with attributes window.userGuiding.identify('1Ax69i57j0j69i60l4', { …" at bounding box center [907, 313] width 667 height 325
click at [634, 199] on div "// example with attributes window.userGuiding.identify('1Ax69i57j0j69i60l4', { …" at bounding box center [765, 313] width 339 height 295
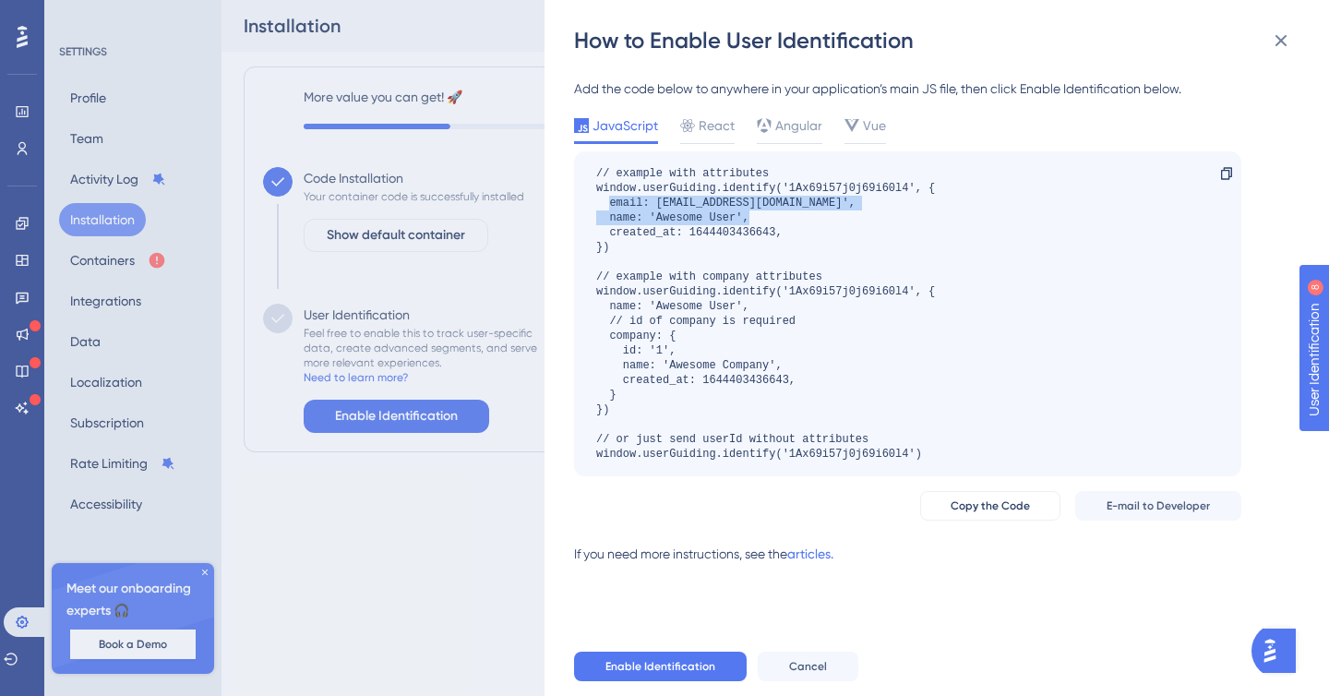
drag, startPoint x: 607, startPoint y: 202, endPoint x: 664, endPoint y: 232, distance: 64.4
click at [664, 232] on div "// example with attributes window.userGuiding.identify('1Ax69i57j0j69i60l4', { …" at bounding box center [765, 313] width 339 height 295
click at [617, 215] on div "// example with attributes window.userGuiding.identify('1Ax69i57j0j69i60l4', { …" at bounding box center [765, 313] width 339 height 295
drag, startPoint x: 796, startPoint y: 239, endPoint x: 586, endPoint y: 202, distance: 212.8
click at [586, 202] on div "// example with attributes window.userGuiding.identify('1Ax69i57j0j69i60l4', { …" at bounding box center [907, 313] width 667 height 325
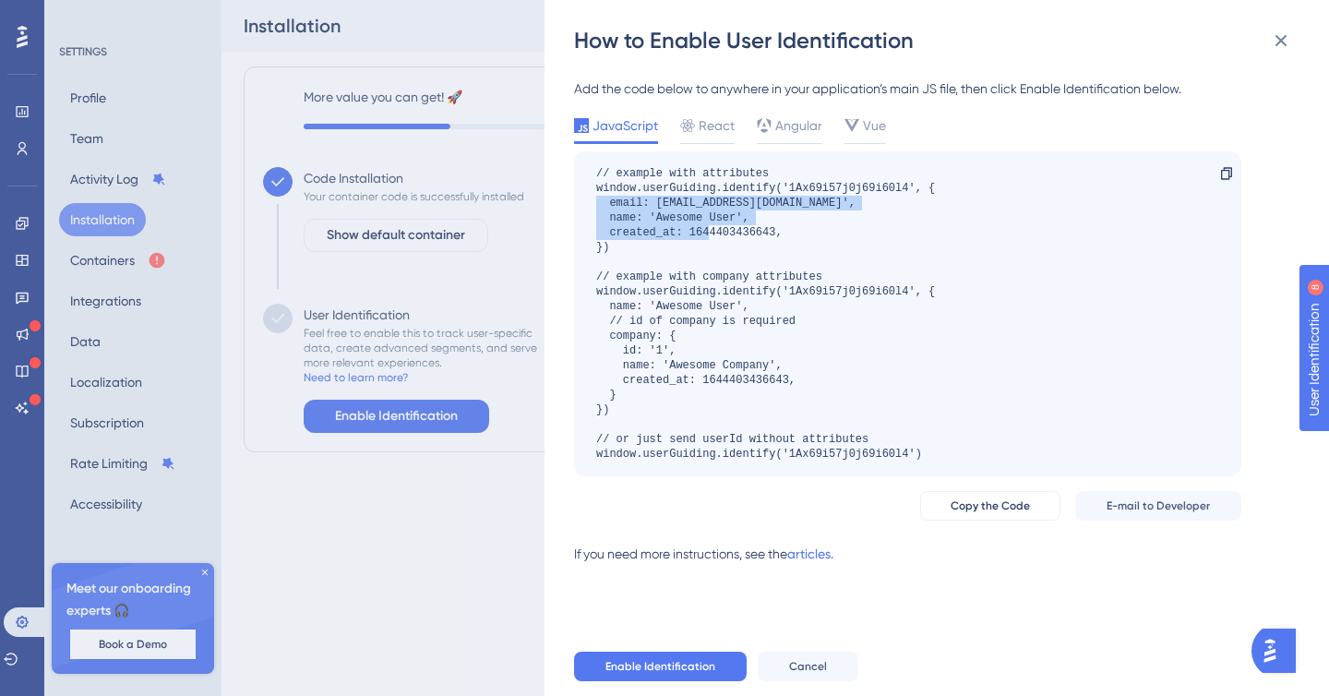
click at [790, 230] on div "// example with attributes window.userGuiding.identify('1Ax69i57j0j69i60l4', { …" at bounding box center [765, 313] width 339 height 295
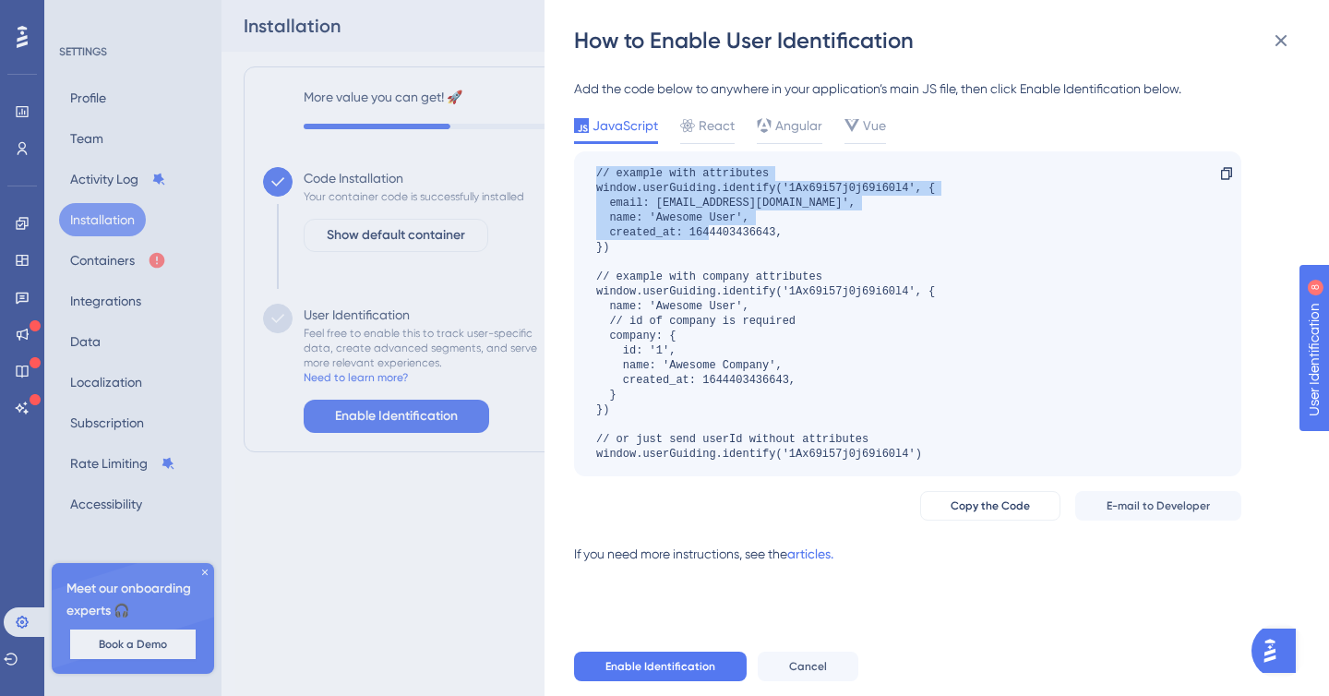
drag, startPoint x: 779, startPoint y: 231, endPoint x: 581, endPoint y: 169, distance: 207.9
click at [581, 169] on div "// example with attributes window.userGuiding.identify('1Ax69i57j0j69i60l4', { …" at bounding box center [907, 313] width 667 height 325
click at [631, 198] on div "// example with attributes window.userGuiding.identify('1Ax69i57j0j69i60l4', { …" at bounding box center [765, 313] width 339 height 295
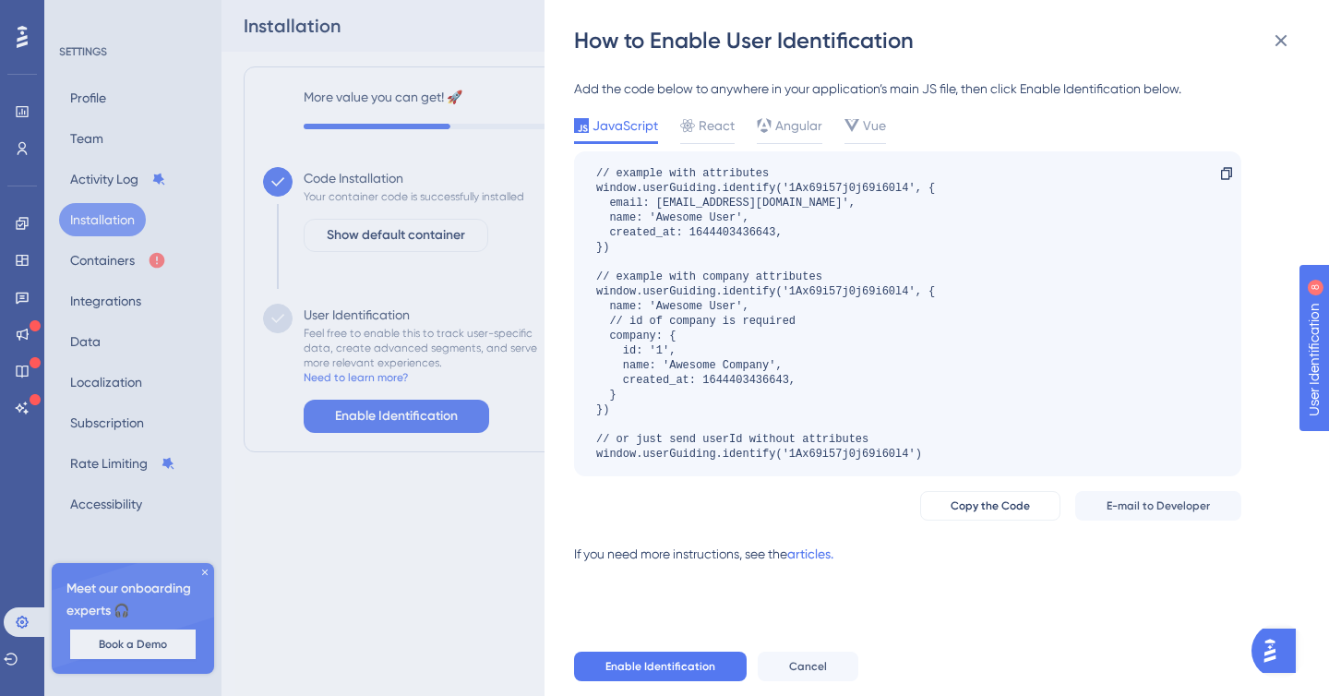
click at [447, 184] on div "How to Enable User Identification Add the code below to anywhere in your applic…" at bounding box center [664, 348] width 1329 height 696
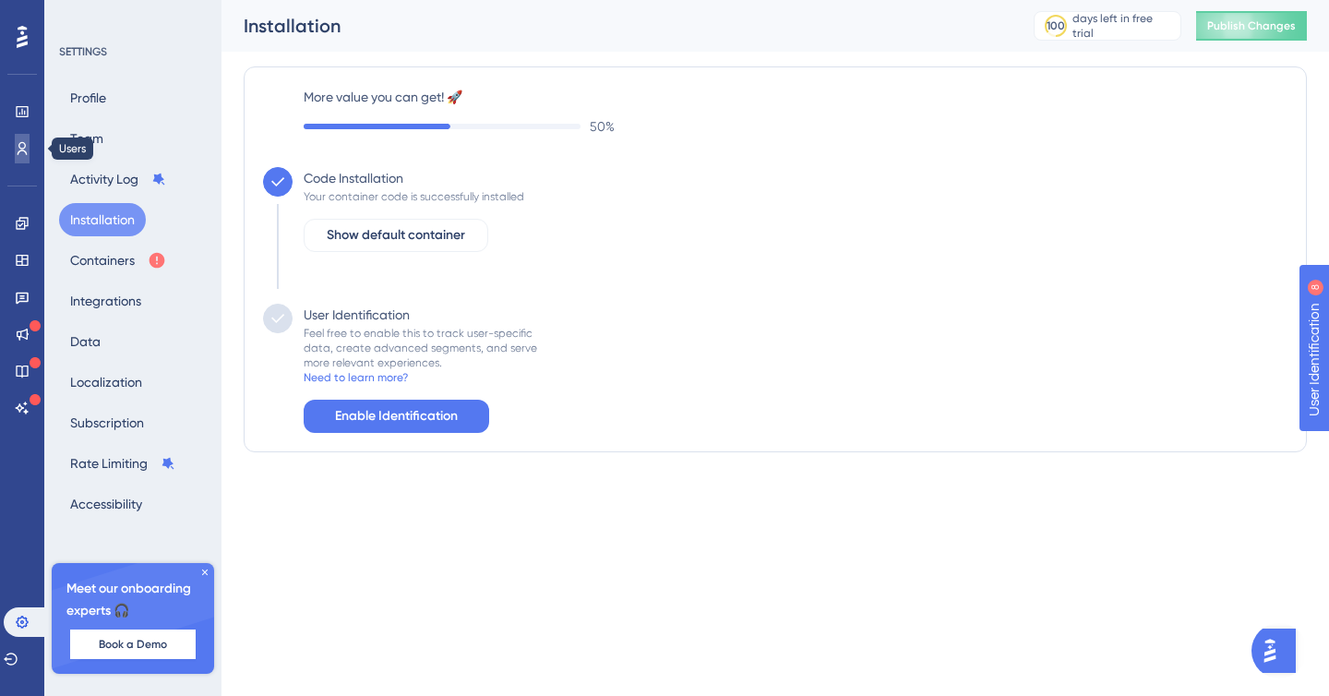
click at [15, 149] on link at bounding box center [22, 149] width 15 height 30
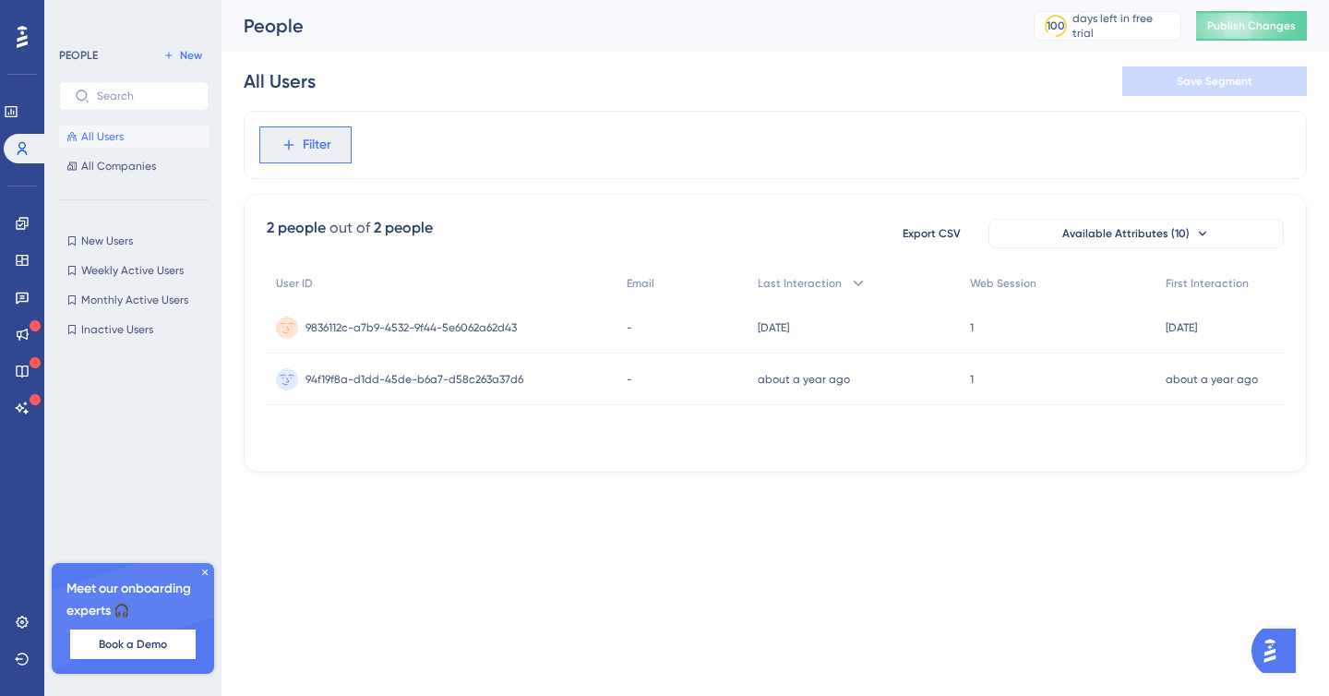
click at [315, 131] on button "Filter" at bounding box center [305, 144] width 92 height 37
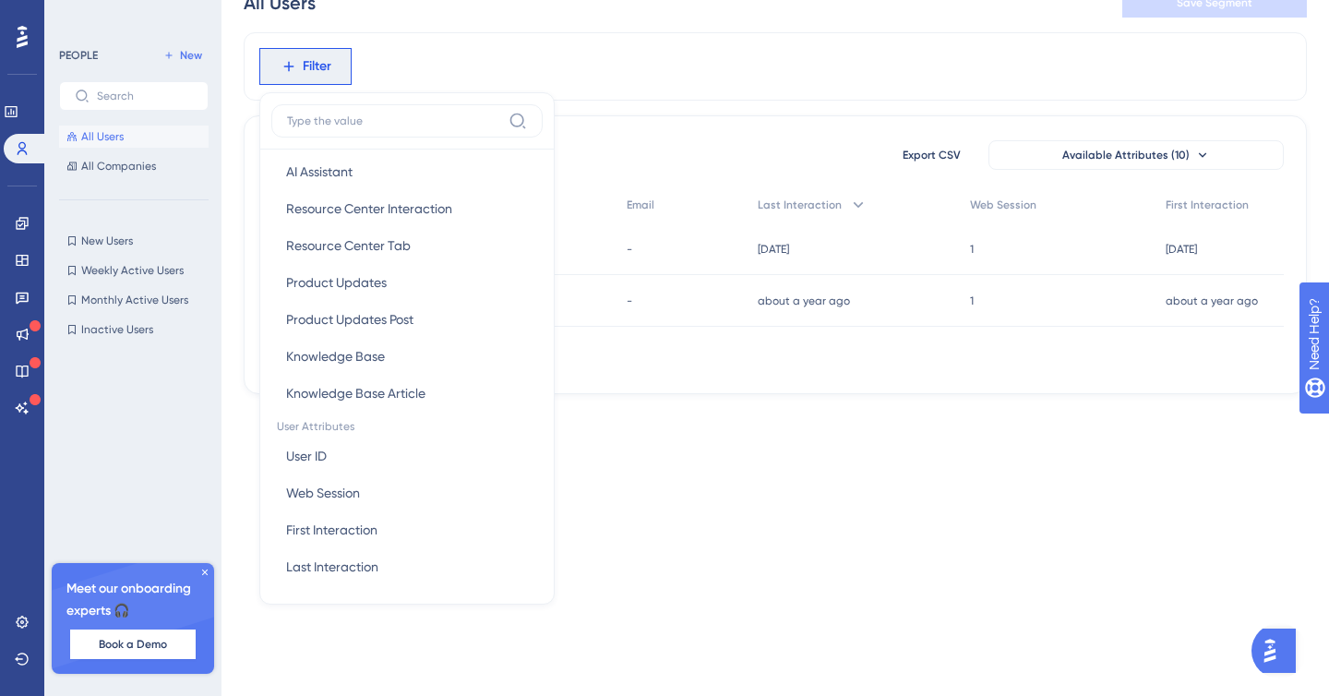
scroll to position [753, 0]
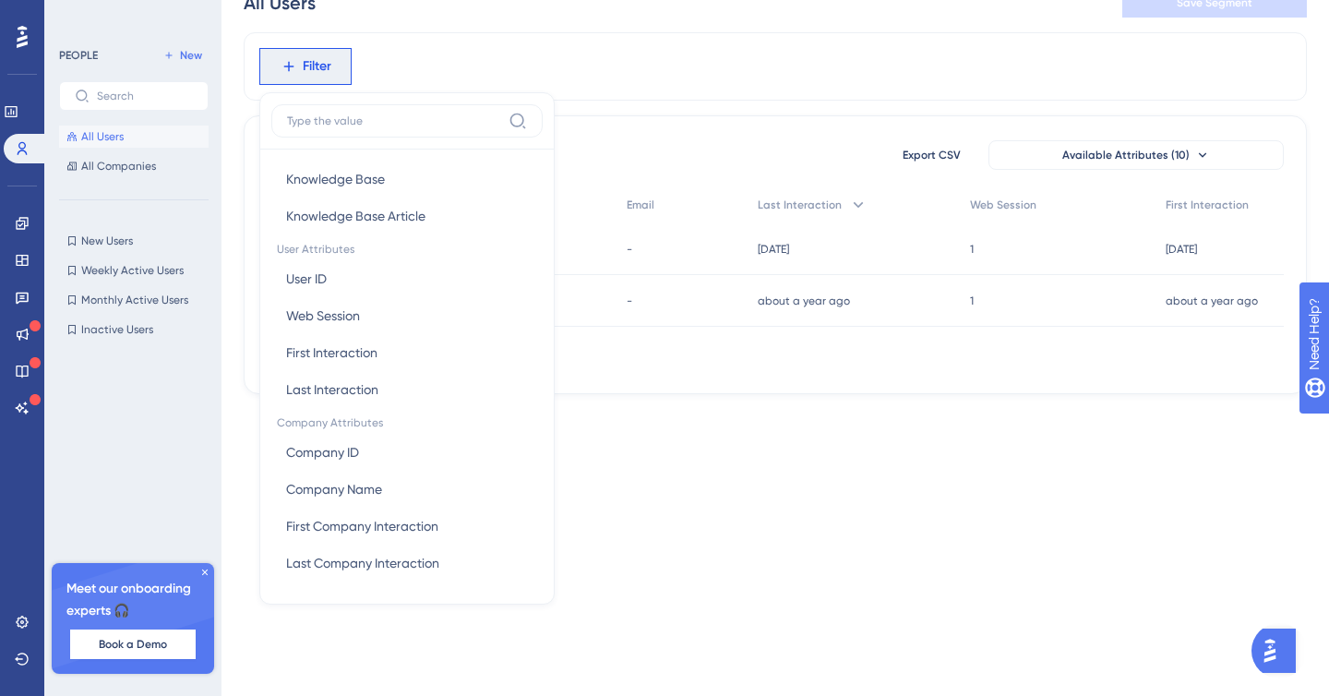
click at [380, 55] on div "Filter Browser Attributes Language Language Browser Browser Device Device Opera…" at bounding box center [775, 66] width 1063 height 68
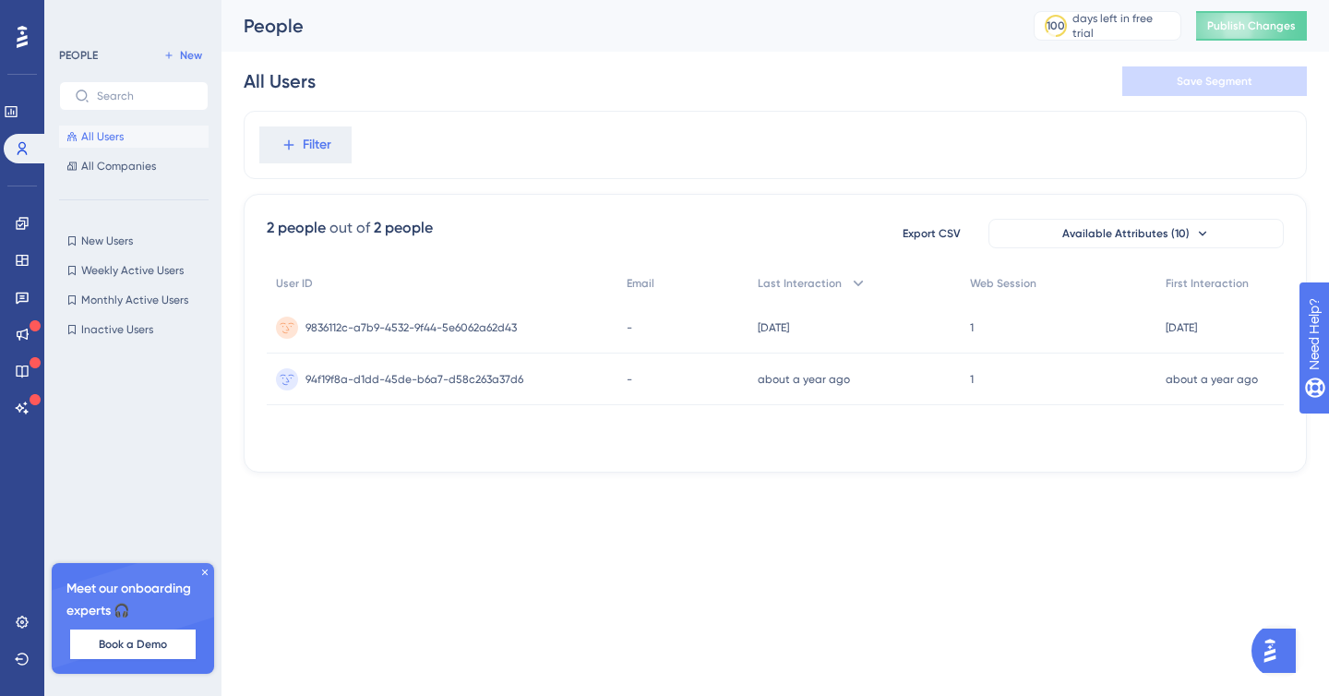
scroll to position [0, 0]
click at [307, 156] on button "Filter" at bounding box center [305, 144] width 92 height 37
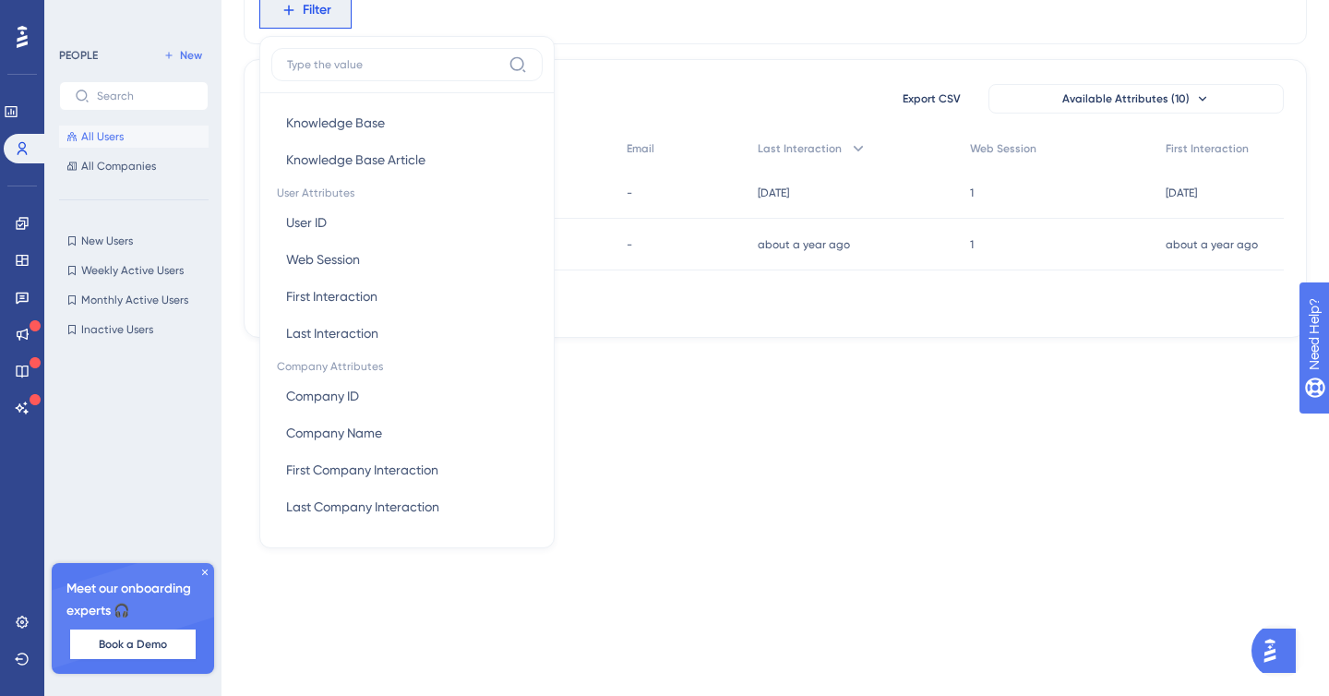
scroll to position [127, 0]
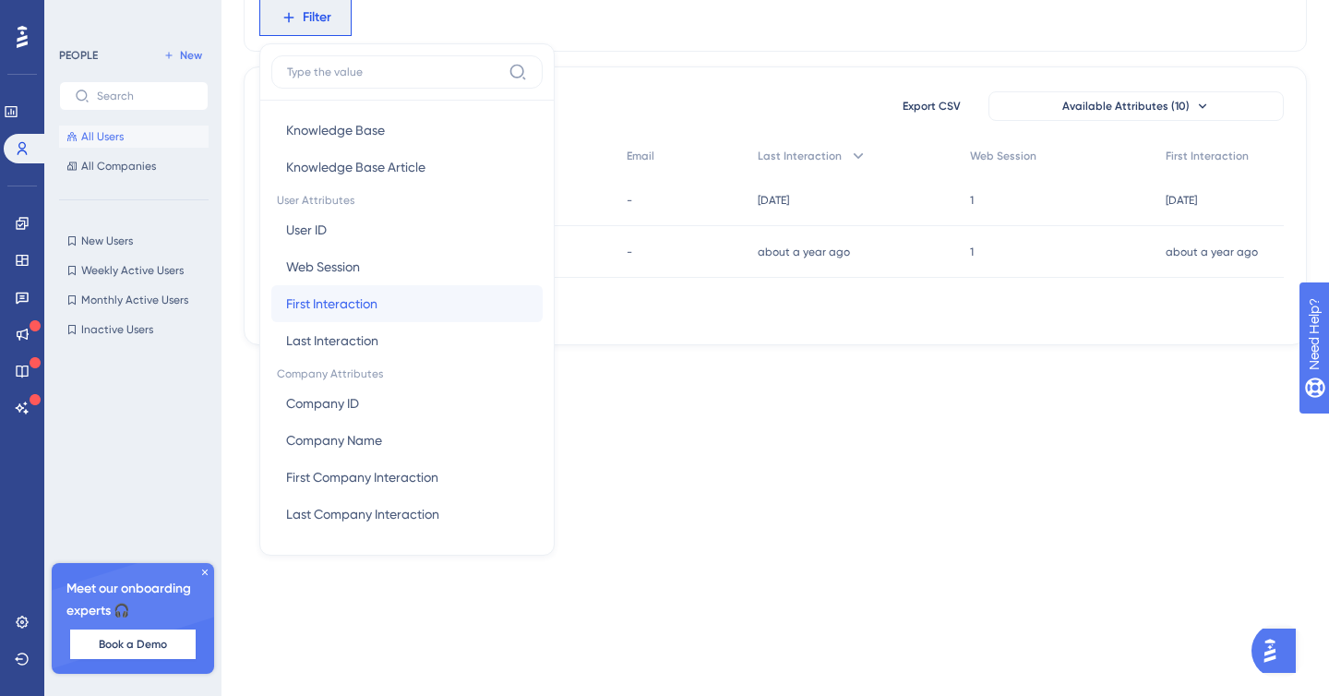
click at [476, 306] on button "First Interaction First Interaction" at bounding box center [406, 303] width 271 height 37
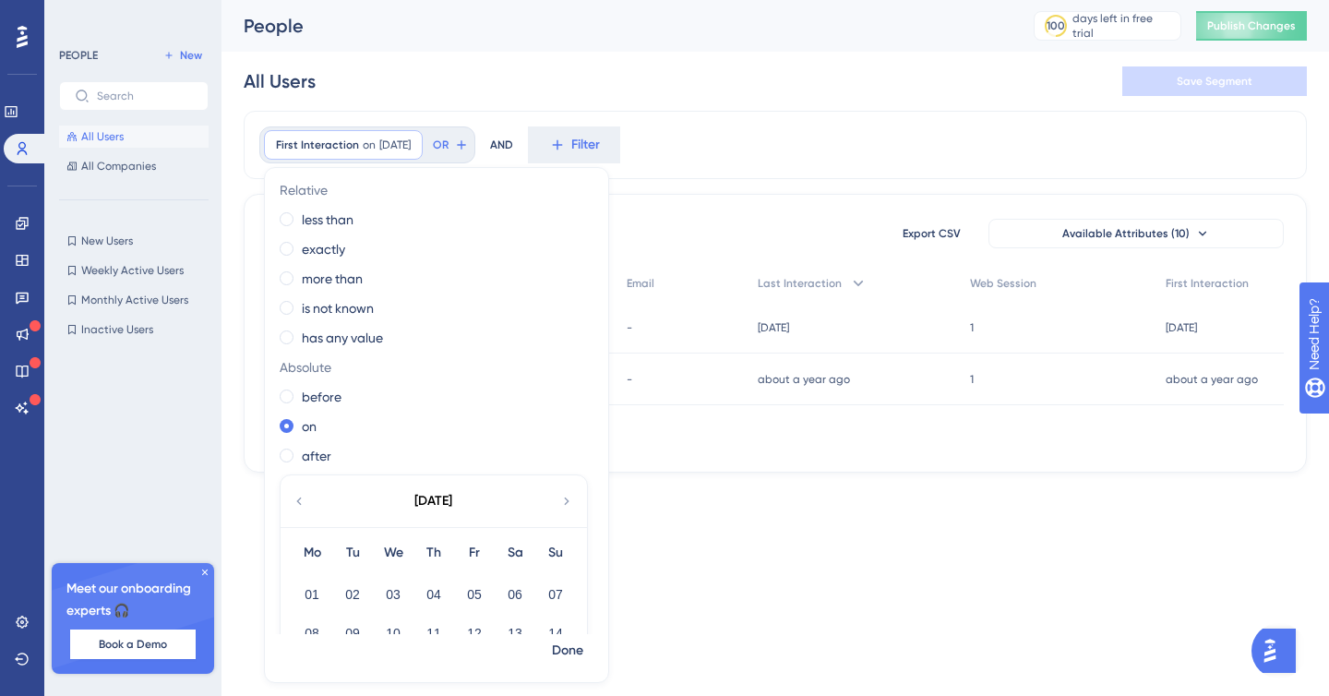
scroll to position [1, 0]
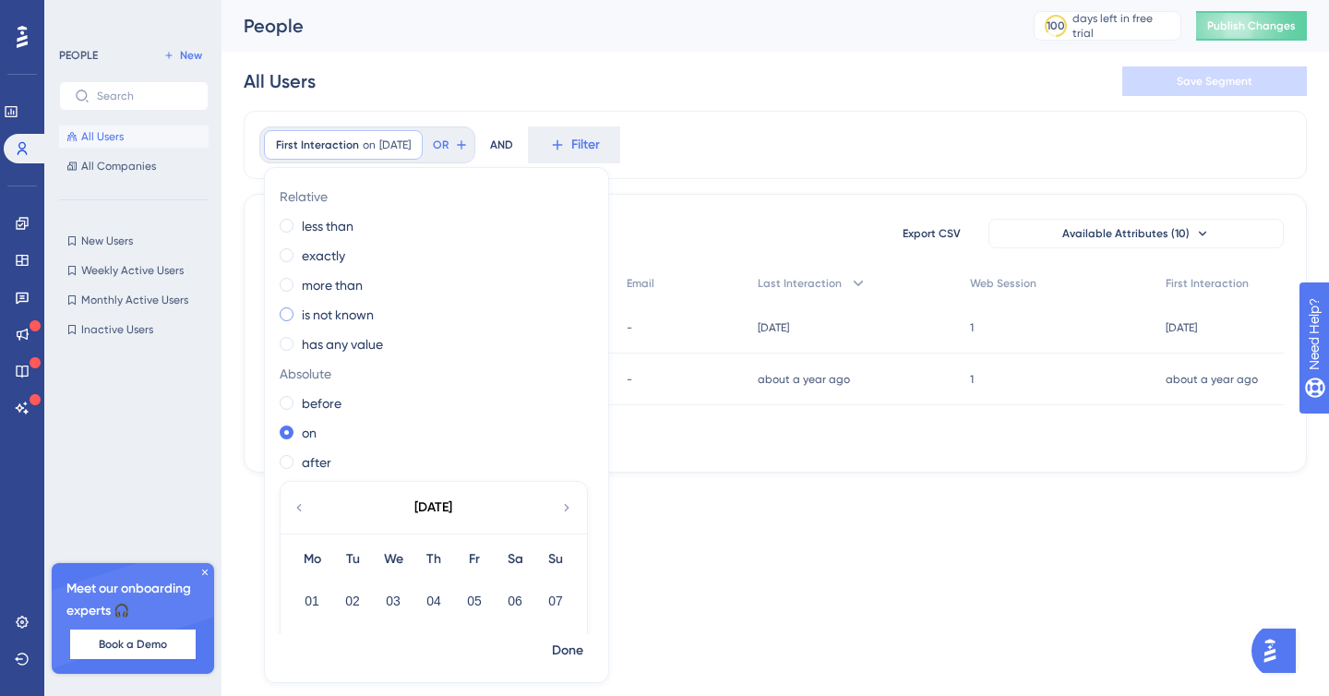
click at [335, 315] on label "is not known" at bounding box center [338, 315] width 72 height 22
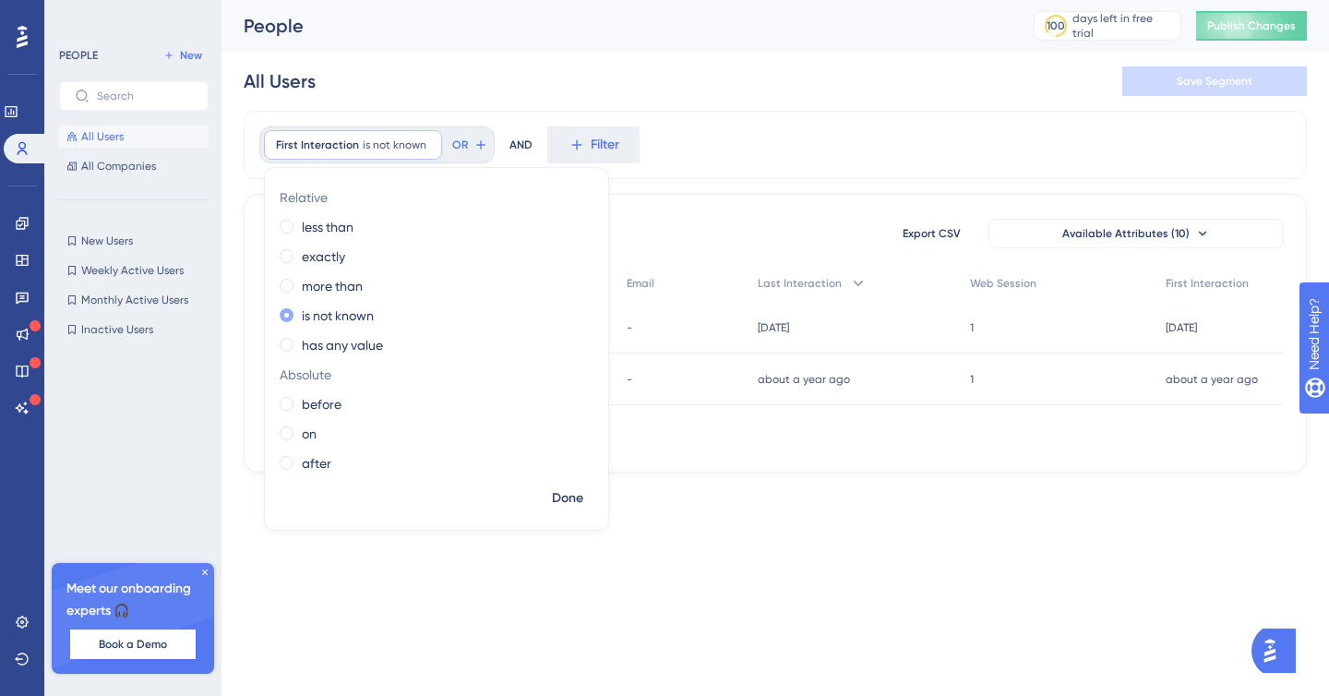
scroll to position [0, 0]
click at [320, 290] on label "more than" at bounding box center [332, 286] width 61 height 22
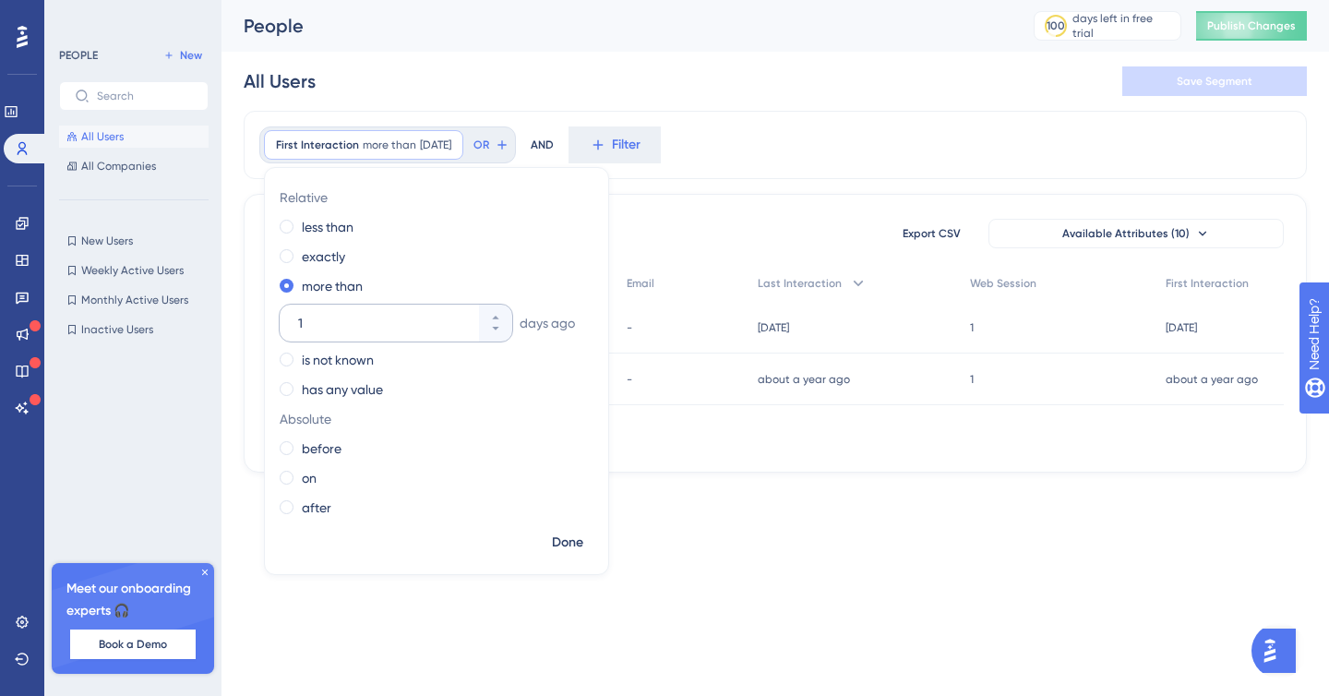
click at [400, 313] on input "1" at bounding box center [386, 323] width 177 height 22
click at [375, 321] on input "1" at bounding box center [386, 323] width 177 height 22
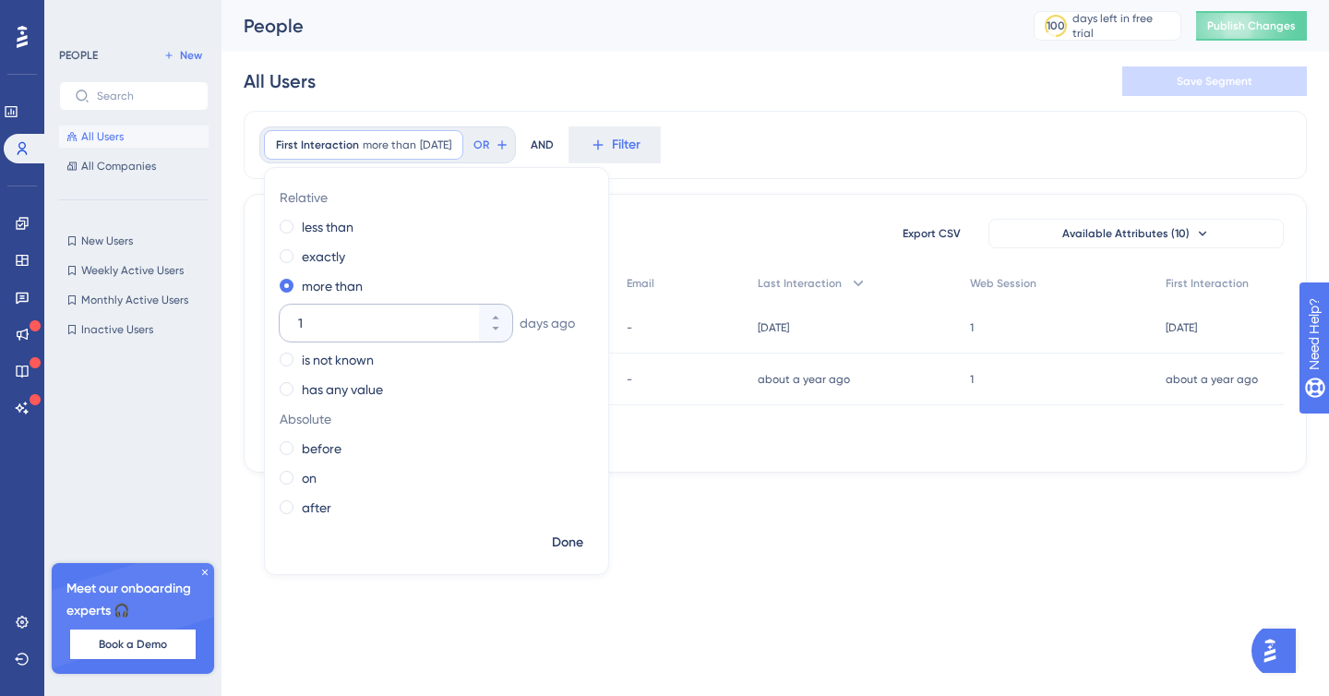
click at [375, 321] on input "1" at bounding box center [386, 323] width 177 height 22
type input "10"
click at [794, 210] on div "2 people out of 2 people Export CSV Available Attributes (10) User ID Email Las…" at bounding box center [775, 333] width 1063 height 279
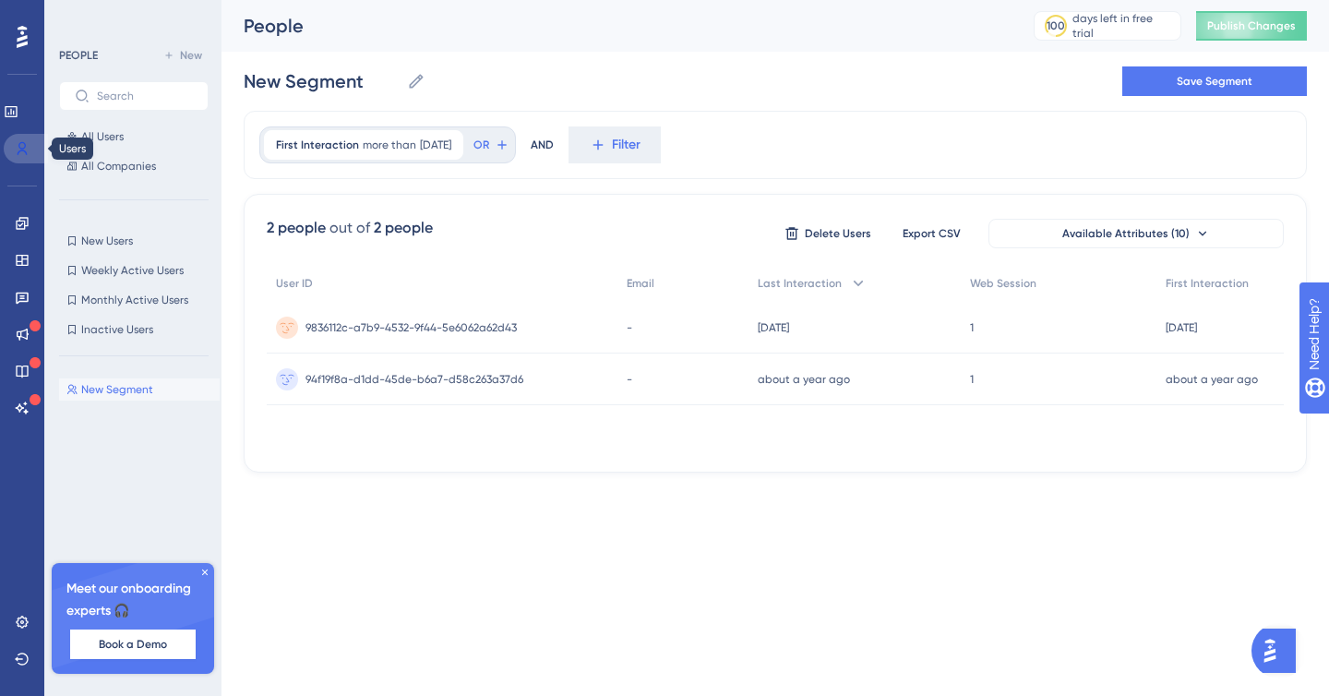
click at [19, 152] on icon at bounding box center [22, 148] width 15 height 15
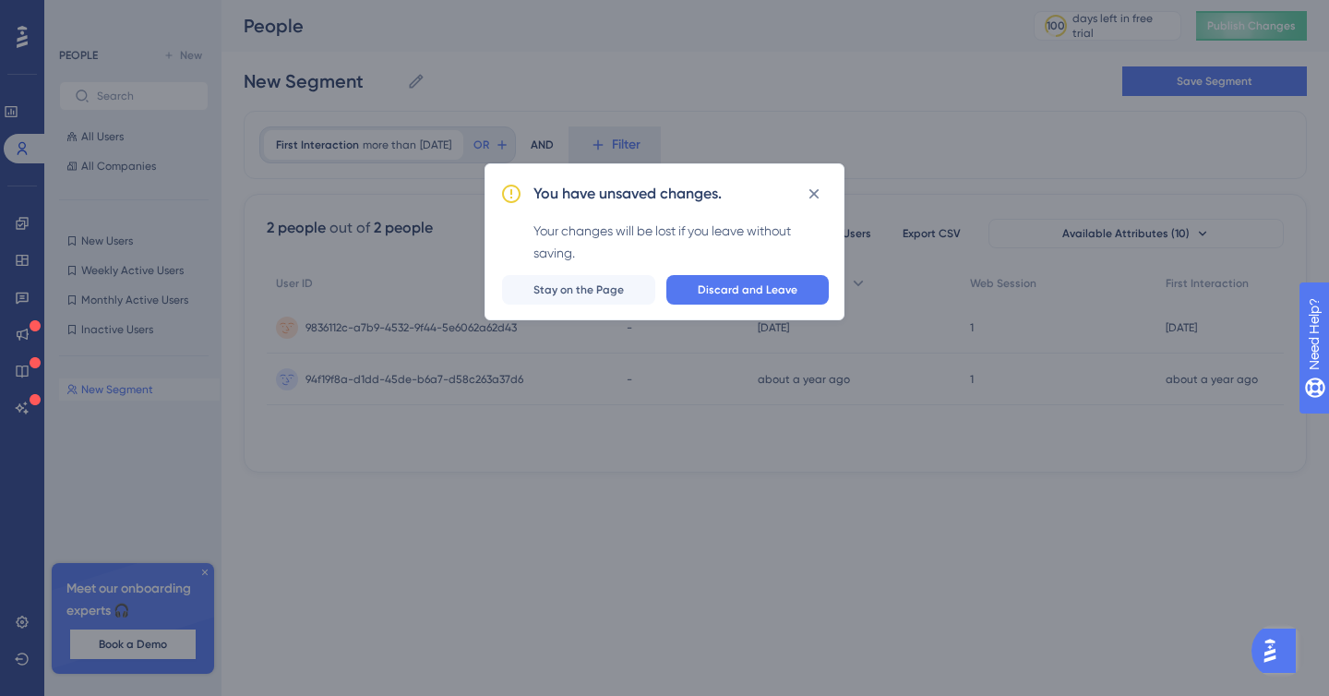
click at [719, 273] on div "You have unsaved changes. Your changes will be lost if you leave without saving…" at bounding box center [665, 241] width 360 height 157
click at [719, 280] on button "Discard and Leave" at bounding box center [748, 290] width 162 height 30
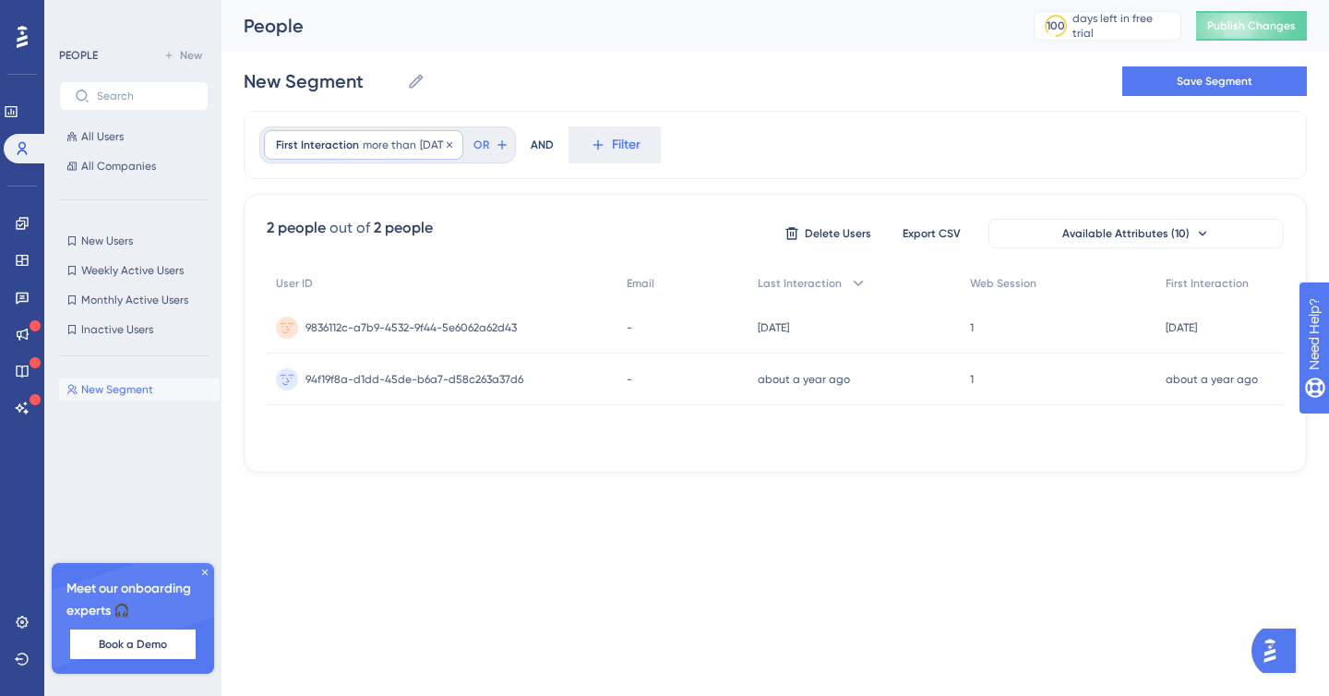
click at [447, 145] on span "[DATE]" at bounding box center [435, 145] width 31 height 15
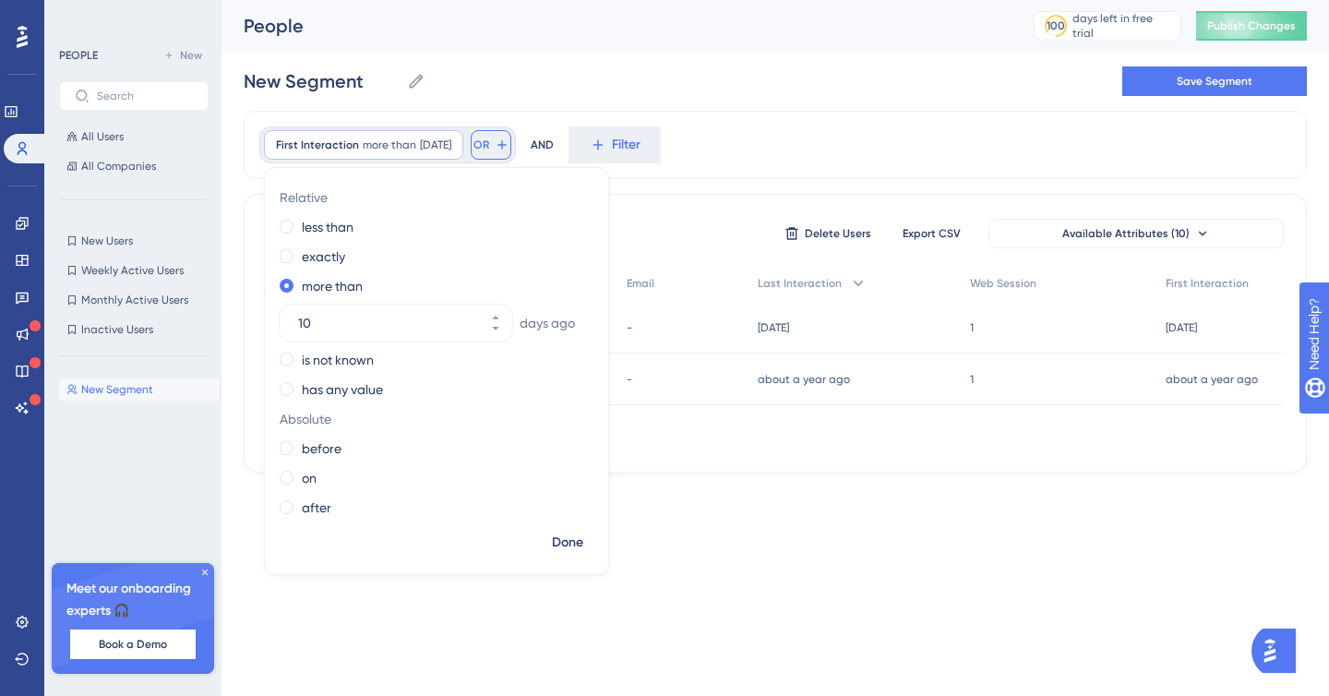
click at [511, 130] on button "OR" at bounding box center [491, 145] width 41 height 30
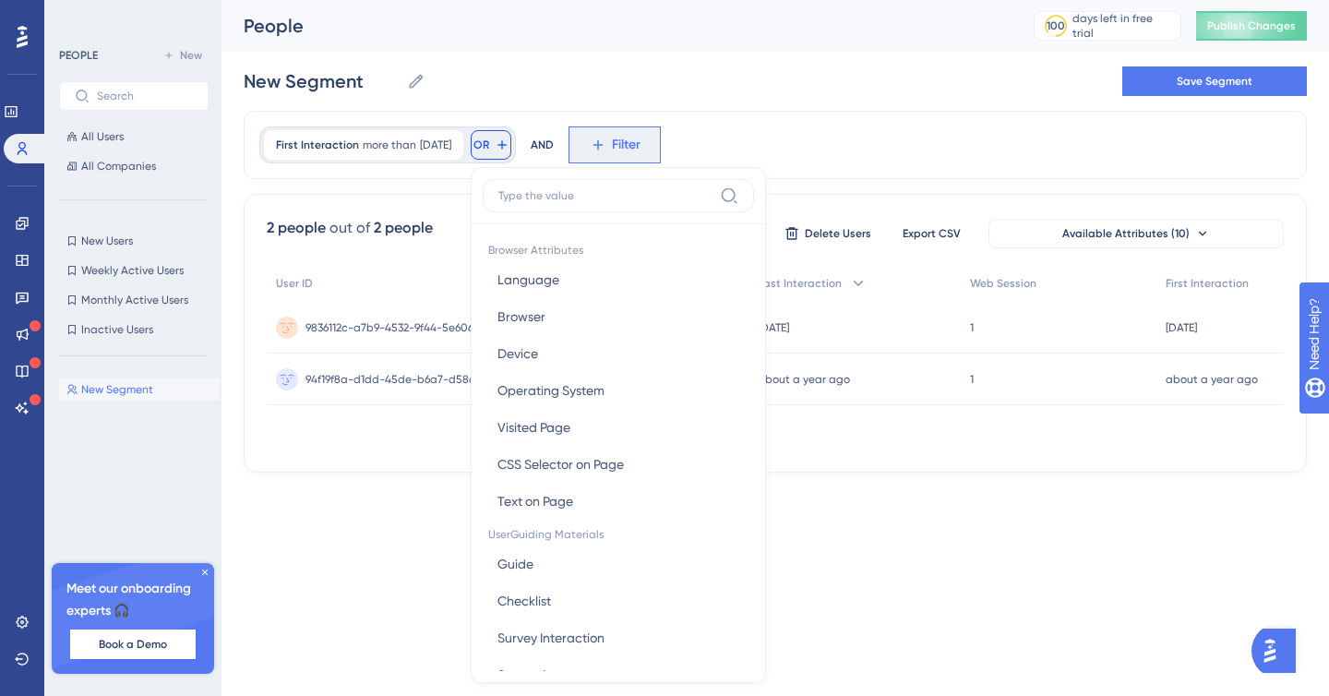
click at [641, 146] on span "Filter" at bounding box center [626, 145] width 29 height 22
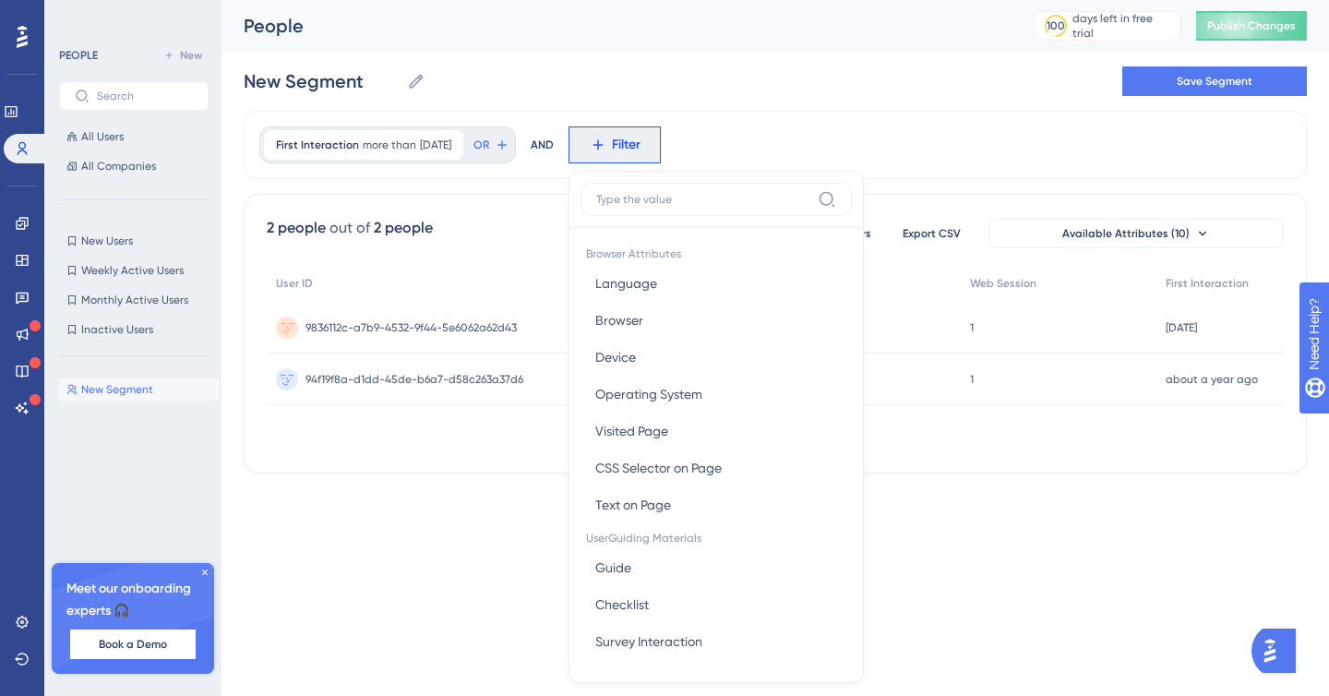
scroll to position [78, 0]
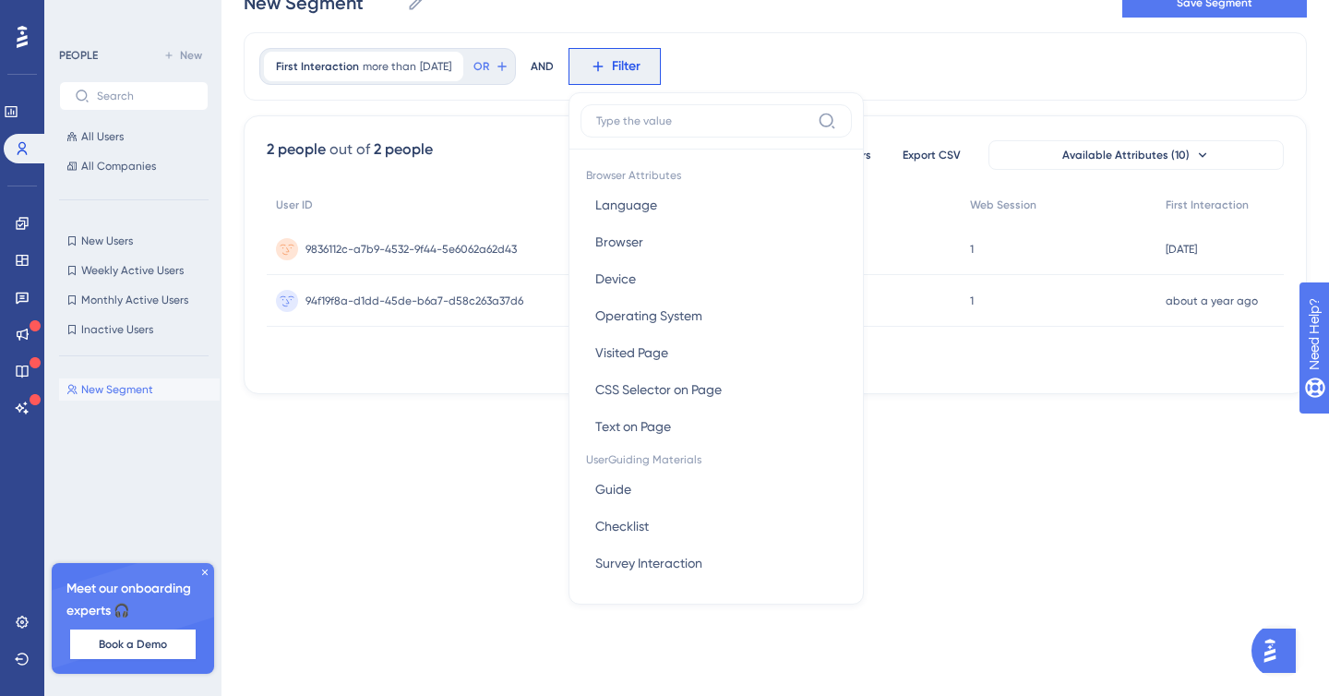
click at [698, 122] on input at bounding box center [703, 121] width 214 height 15
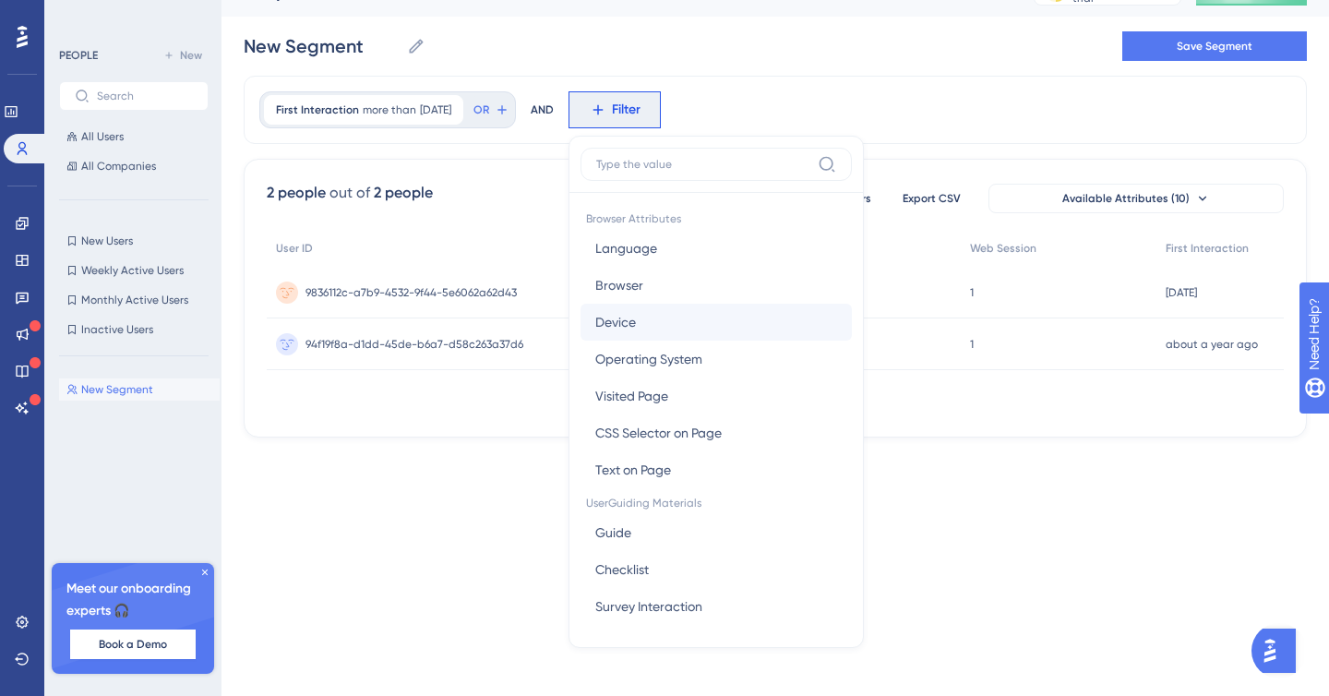
scroll to position [23, 0]
